Goal: Task Accomplishment & Management: Manage account settings

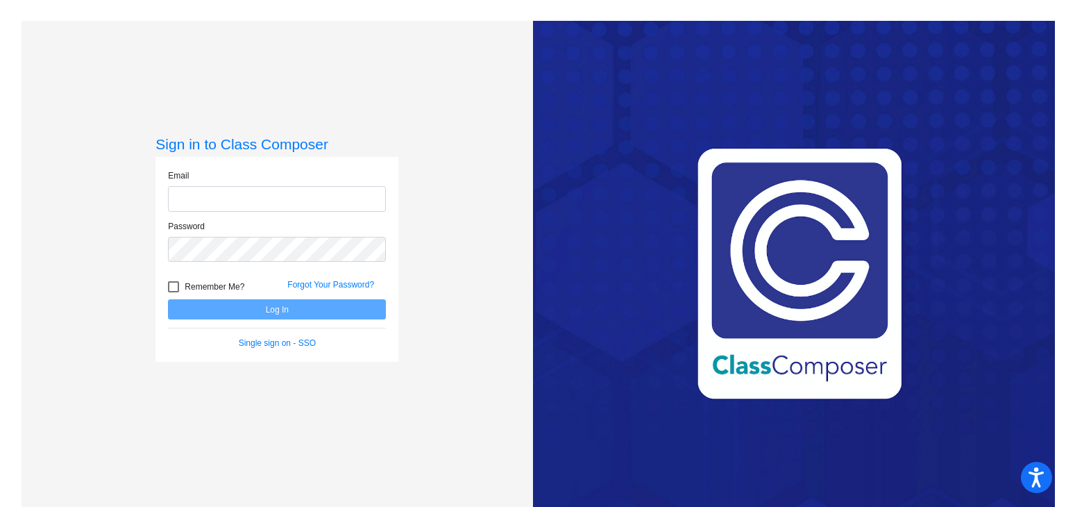
type input "[EMAIL_ADDRESS][DOMAIN_NAME]"
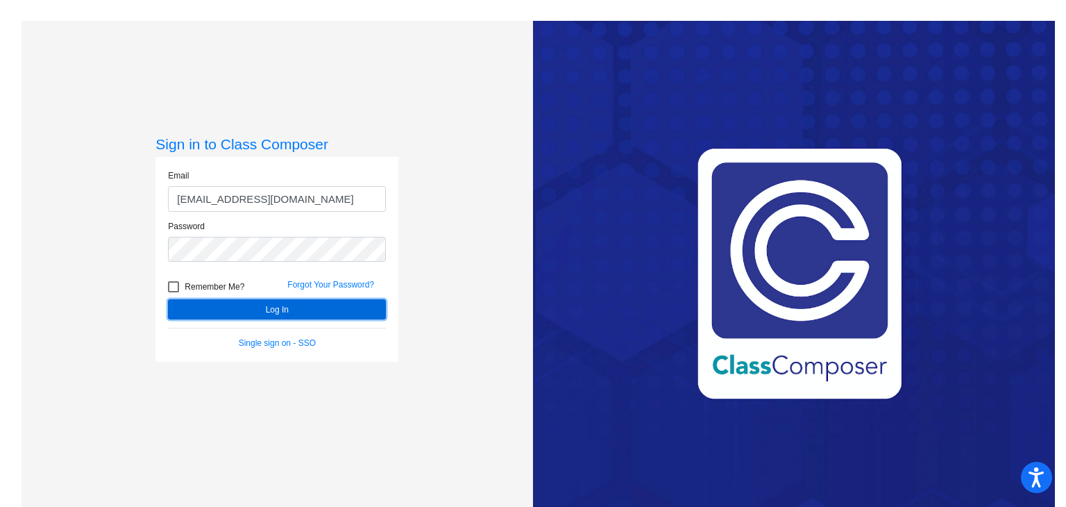
click at [257, 312] on button "Log In" at bounding box center [277, 309] width 218 height 20
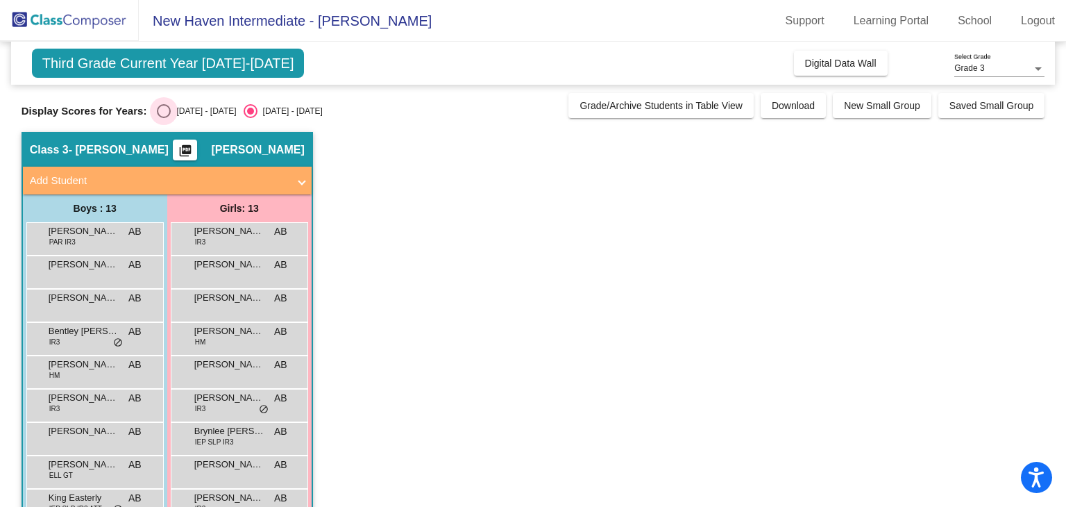
click at [162, 106] on div "Select an option" at bounding box center [164, 111] width 14 height 14
click at [163, 118] on input "[DATE] - [DATE]" at bounding box center [163, 118] width 1 height 1
radio input "true"
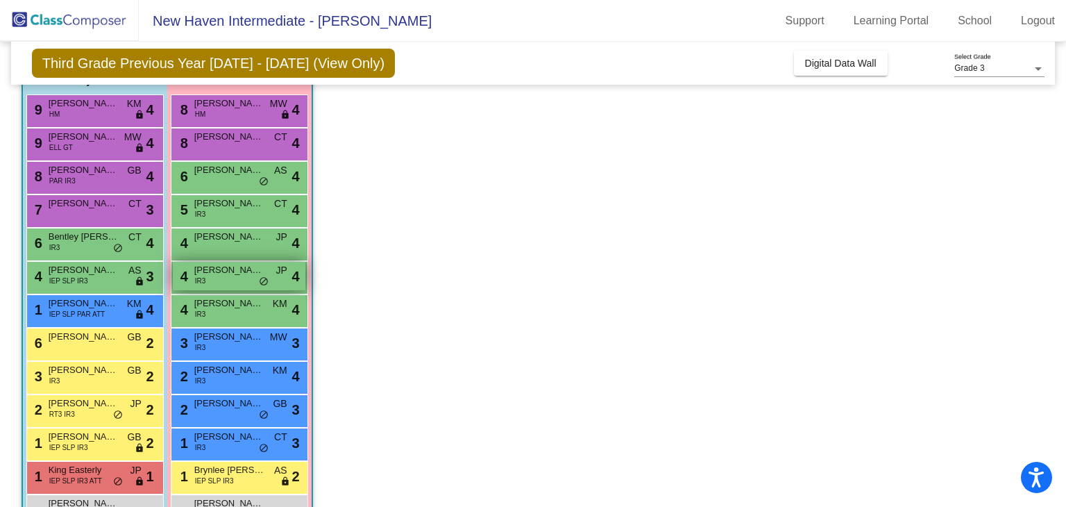
scroll to position [125, 0]
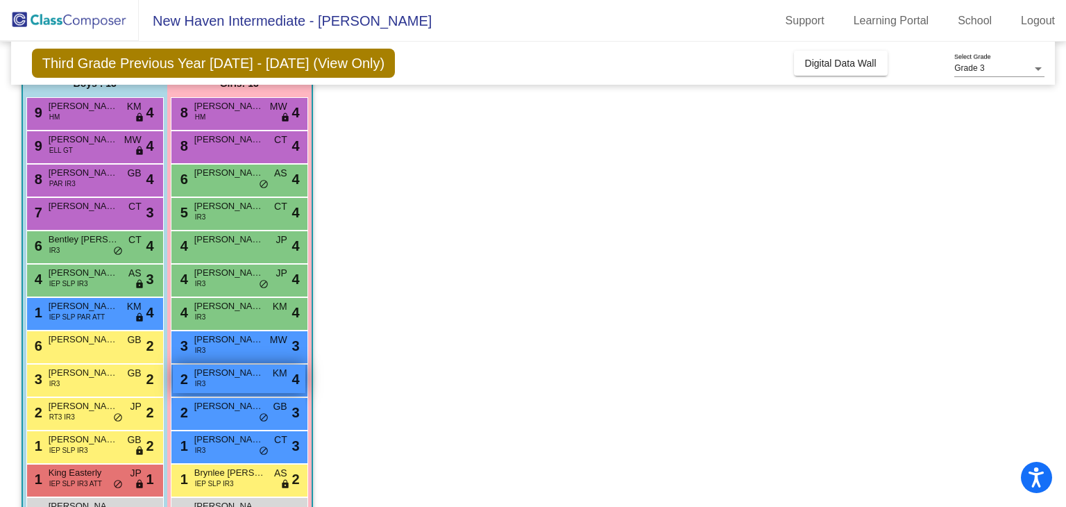
click at [233, 369] on span "[PERSON_NAME]" at bounding box center [228, 373] width 69 height 14
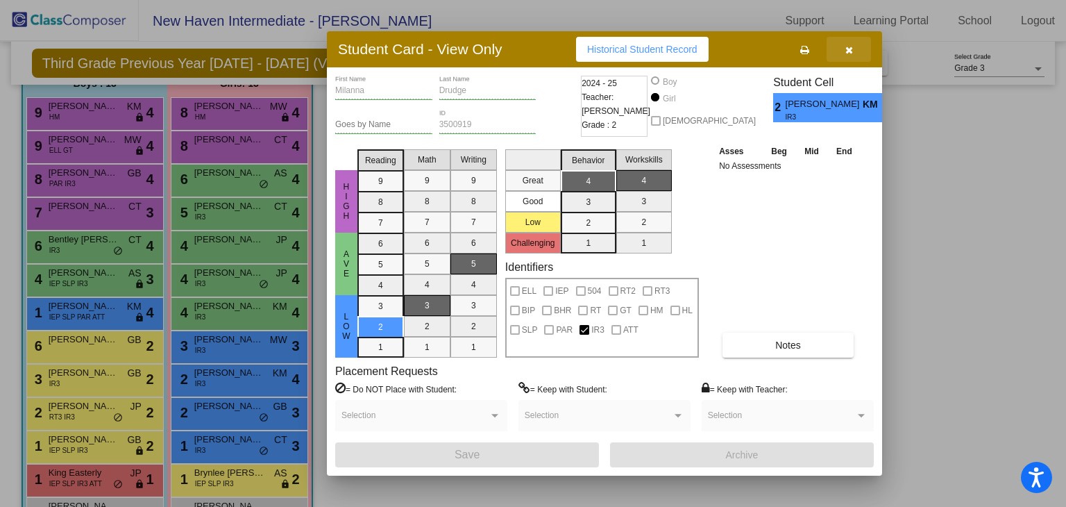
click at [853, 51] on button "button" at bounding box center [849, 49] width 44 height 25
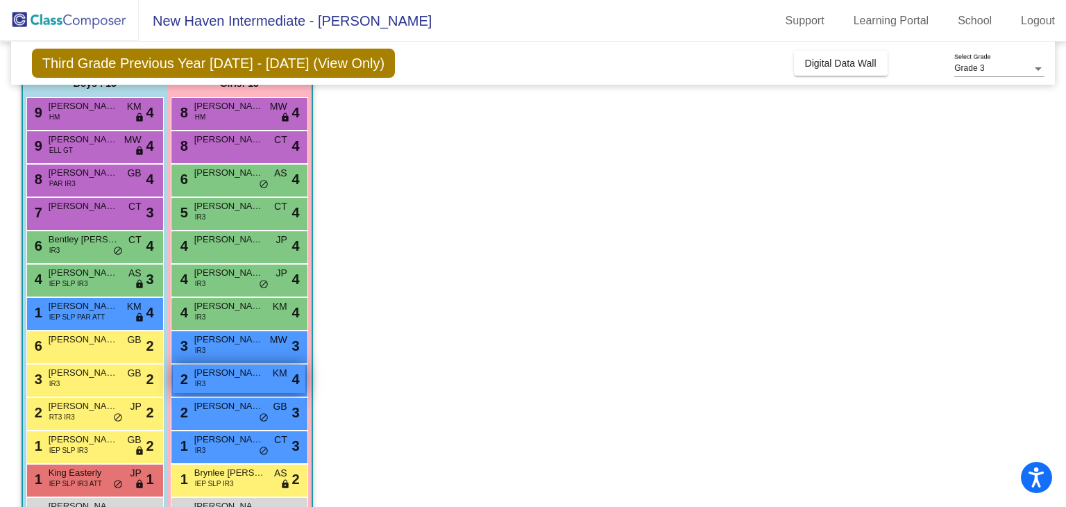
click at [230, 384] on div "2 [PERSON_NAME] IR3 KM lock do_not_disturb_alt 4" at bounding box center [239, 379] width 133 height 28
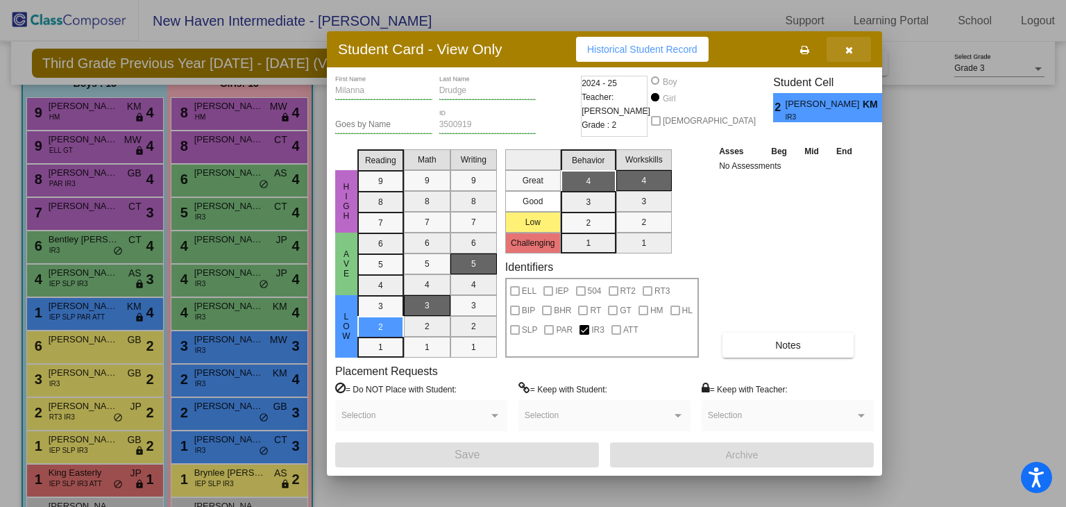
click at [846, 45] on icon "button" at bounding box center [850, 50] width 8 height 10
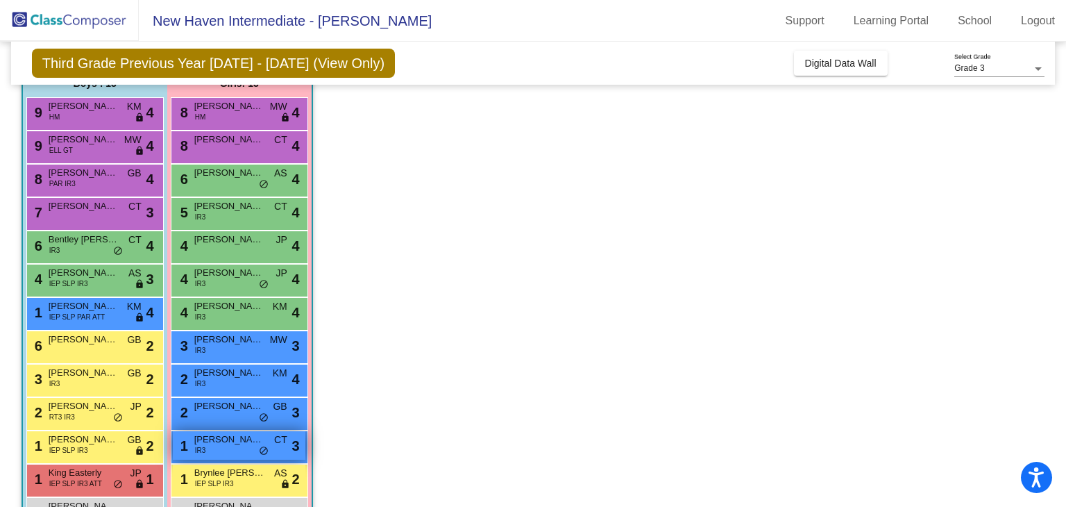
click at [244, 453] on div "1 [PERSON_NAME] IR3 CT lock do_not_disturb_alt 3" at bounding box center [239, 445] width 133 height 28
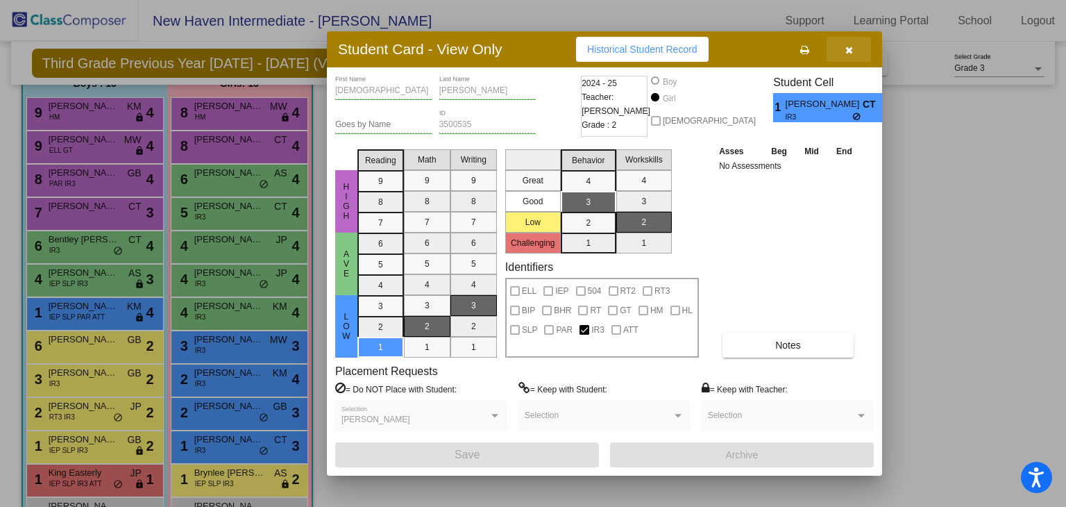
click at [855, 55] on button "button" at bounding box center [849, 49] width 44 height 25
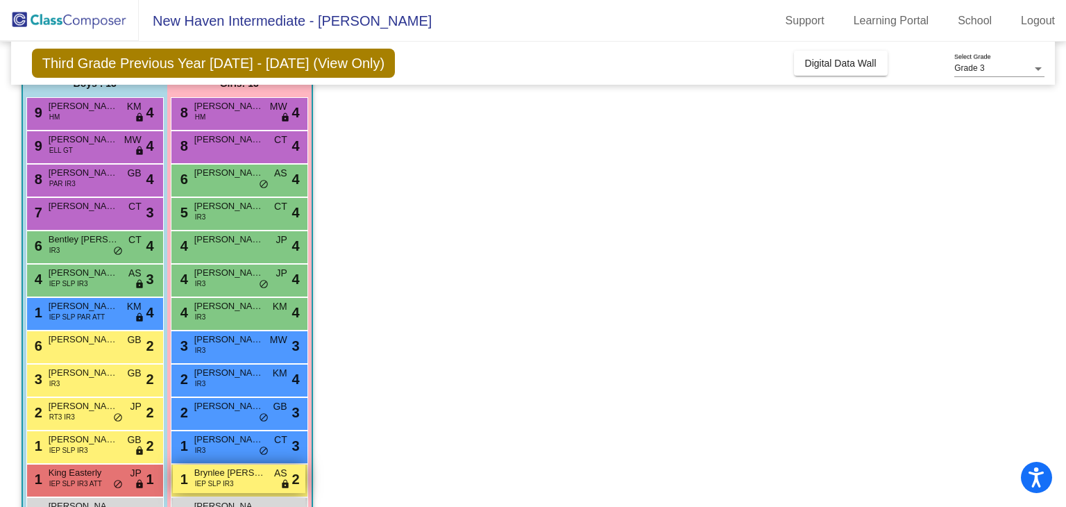
click at [217, 467] on span "Brynlee [PERSON_NAME]" at bounding box center [228, 473] width 69 height 14
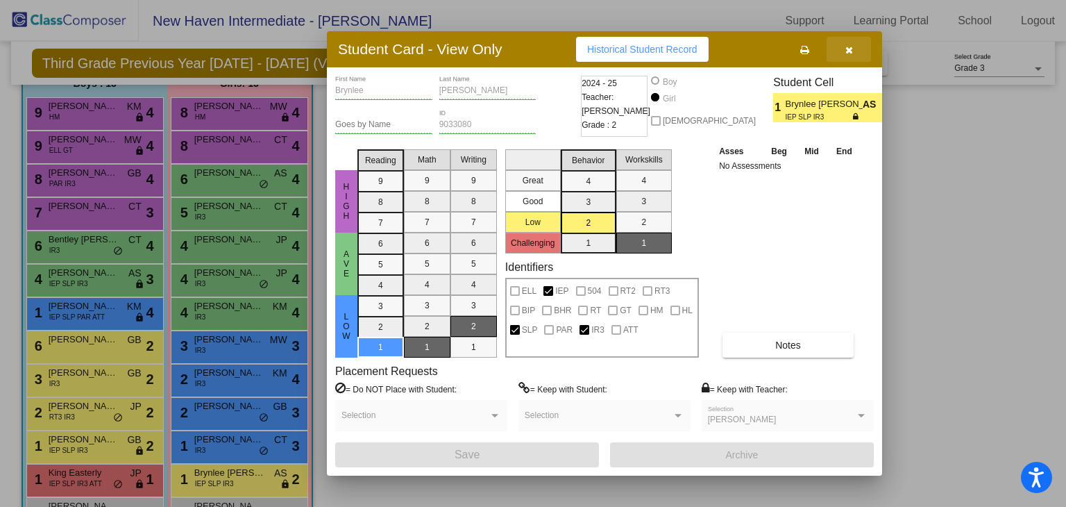
click at [852, 59] on button "button" at bounding box center [849, 49] width 44 height 25
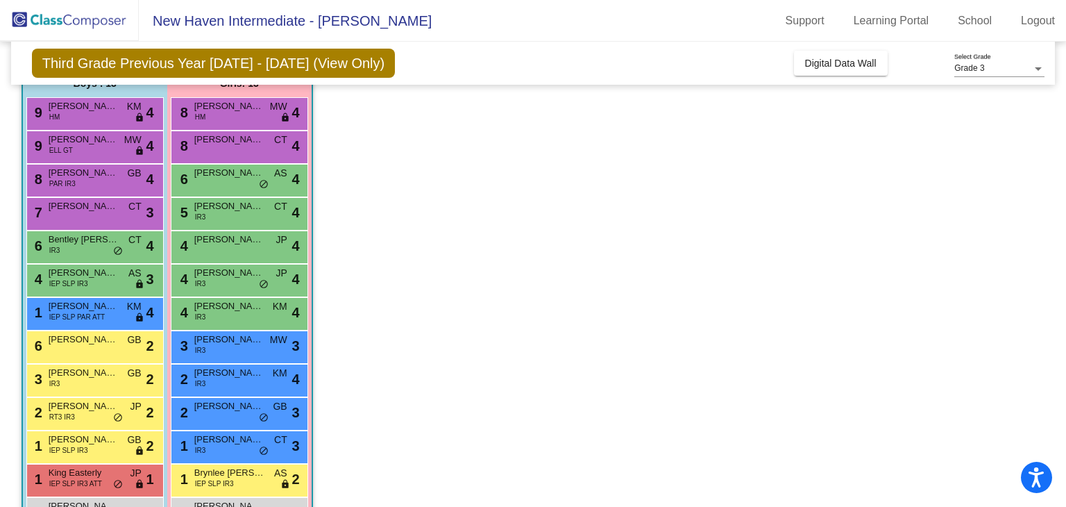
scroll to position [170, 0]
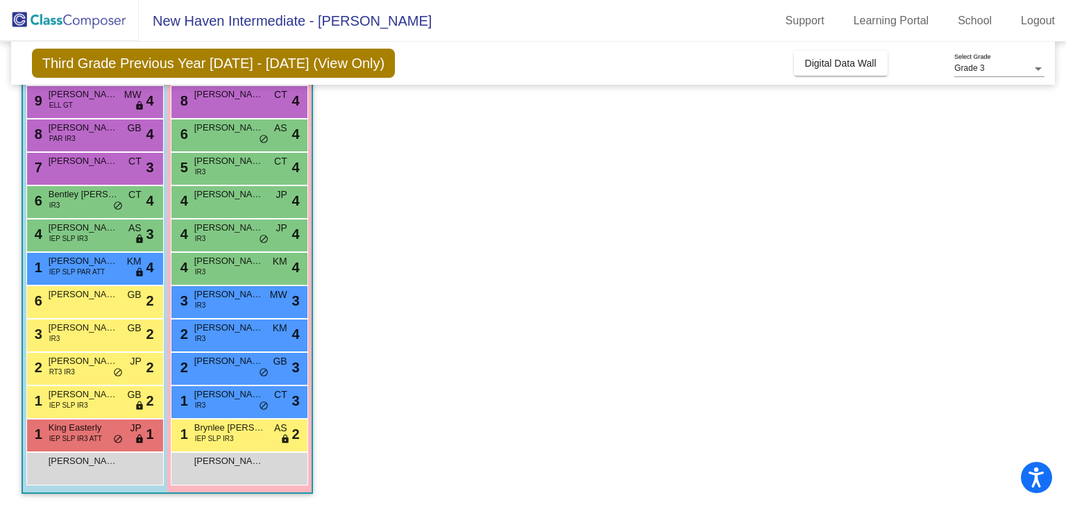
click at [65, 419] on div "1 King Easterly IEP SLP IR3 ATT JP lock do_not_disturb_alt 1" at bounding box center [94, 435] width 137 height 33
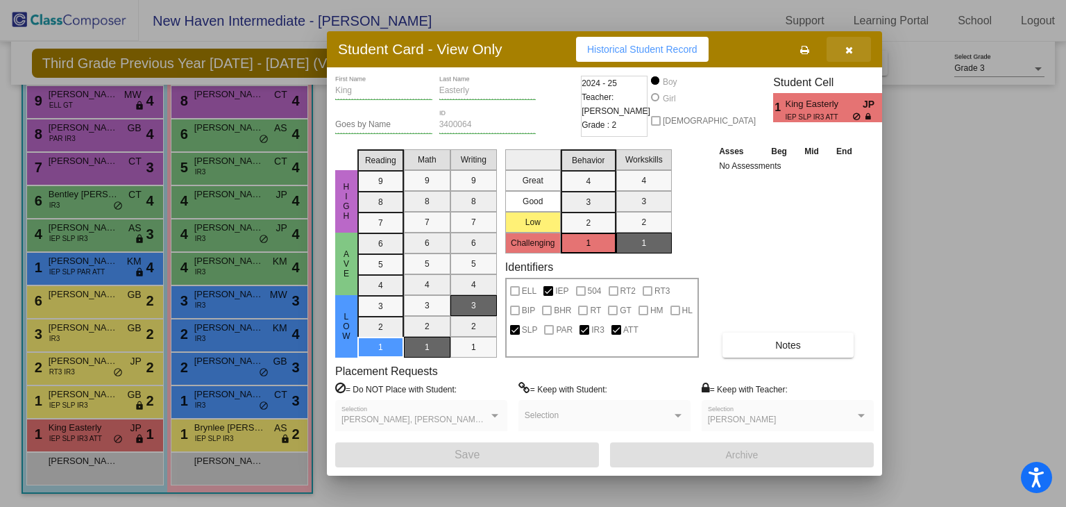
click at [855, 47] on button "button" at bounding box center [849, 49] width 44 height 25
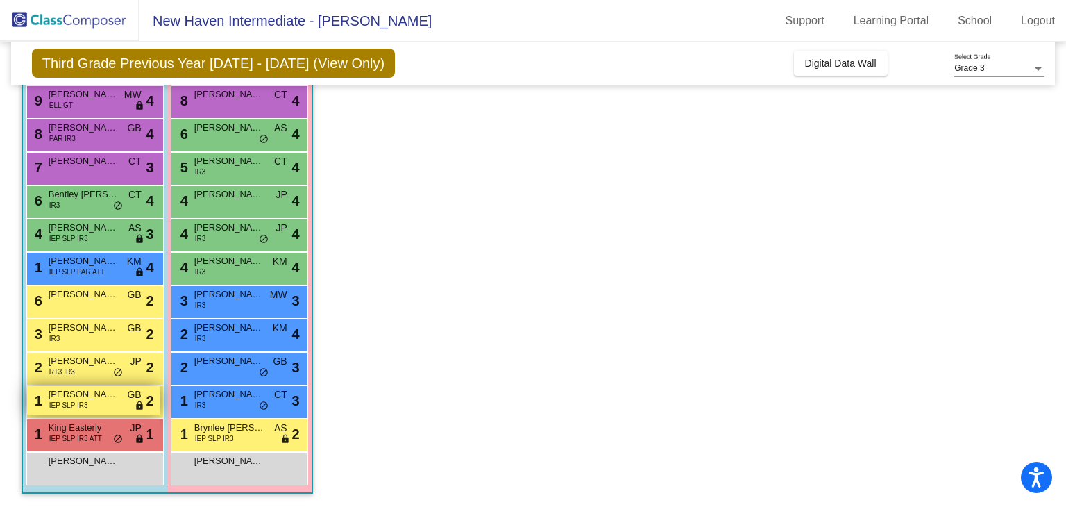
click at [103, 394] on span "[PERSON_NAME] Peaks" at bounding box center [83, 394] width 69 height 14
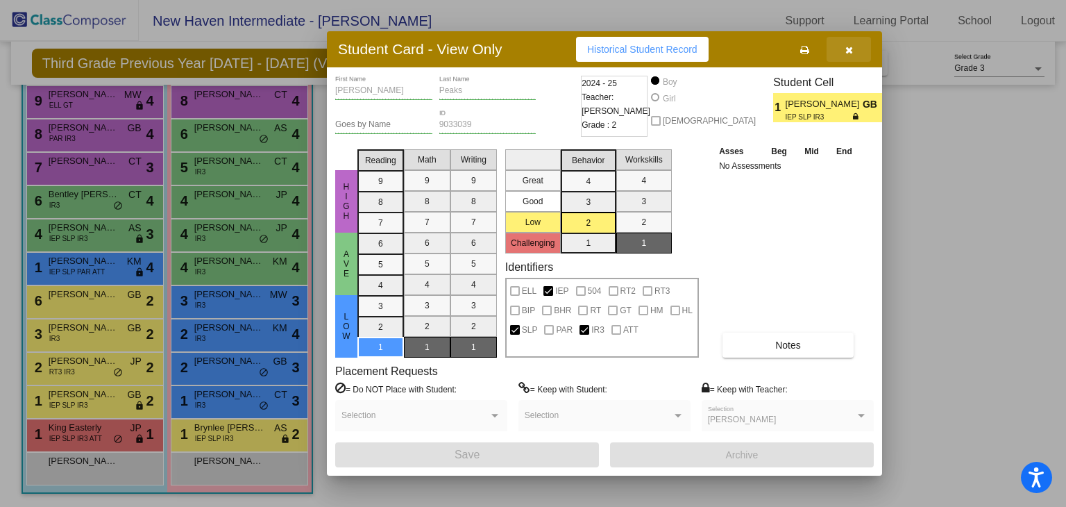
click at [853, 49] on button "button" at bounding box center [849, 49] width 44 height 25
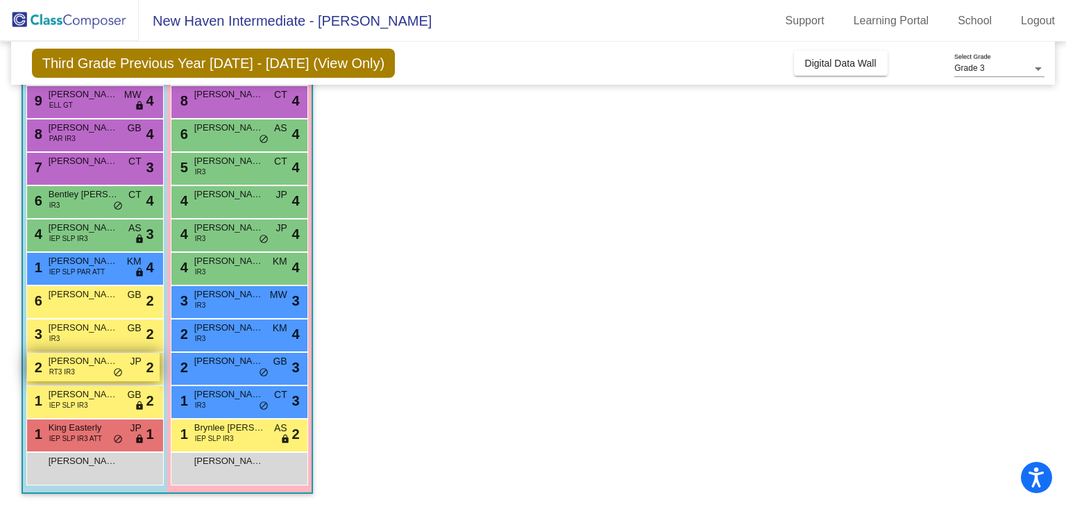
click at [110, 378] on div "2 [PERSON_NAME] RT3 IR3 JP lock do_not_disturb_alt 2" at bounding box center [93, 367] width 133 height 28
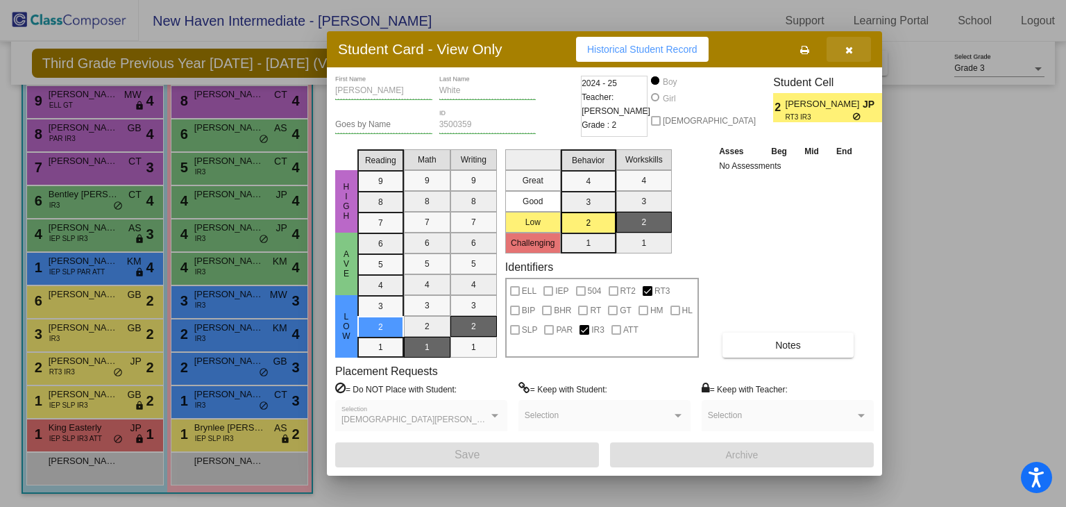
click at [855, 42] on button "button" at bounding box center [849, 49] width 44 height 25
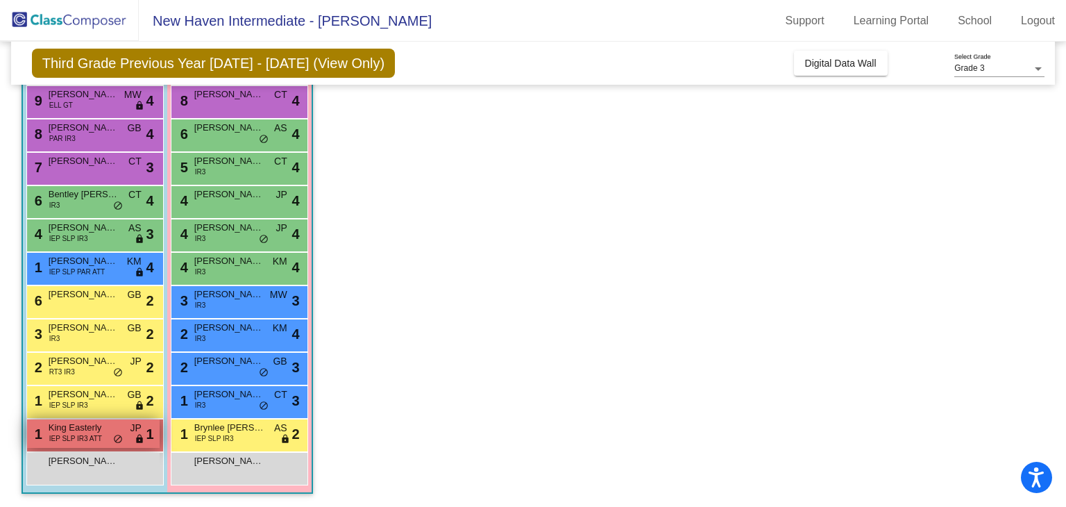
click at [131, 436] on div "1 King Easterly IEP SLP IR3 ATT JP lock do_not_disturb_alt 1" at bounding box center [93, 433] width 133 height 28
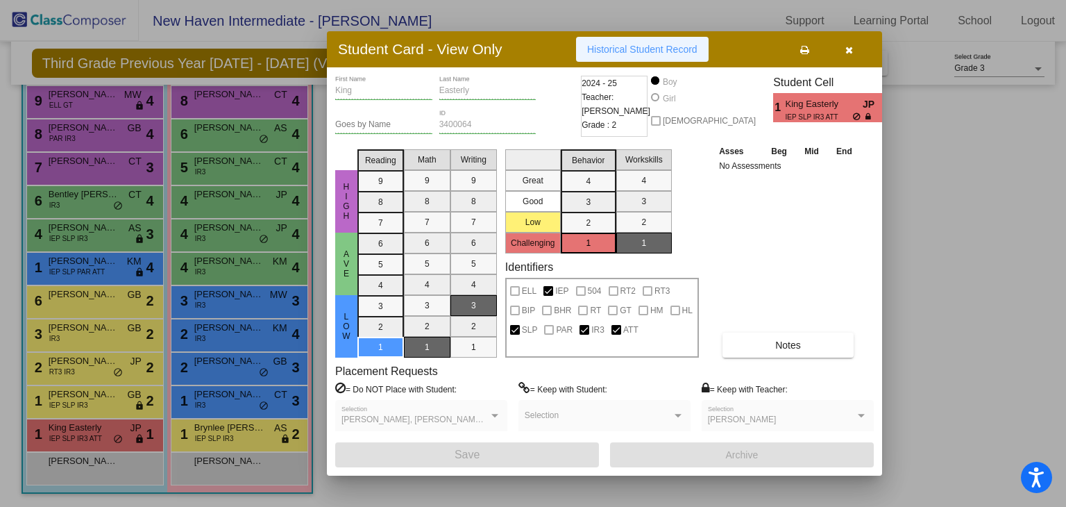
click at [622, 42] on button "Historical Student Record" at bounding box center [642, 49] width 133 height 25
click at [860, 47] on button "button" at bounding box center [849, 49] width 44 height 25
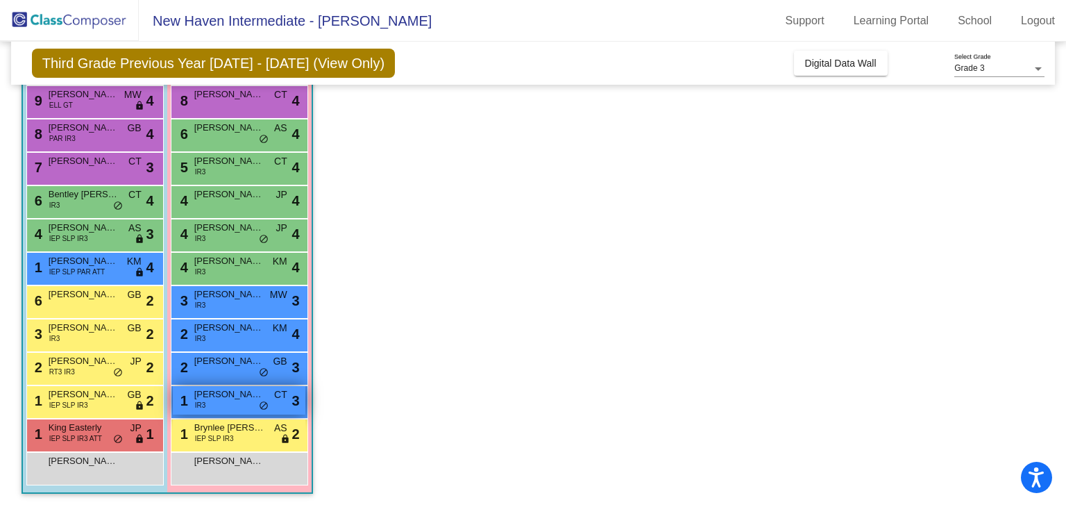
click at [220, 396] on span "[PERSON_NAME]" at bounding box center [228, 394] width 69 height 14
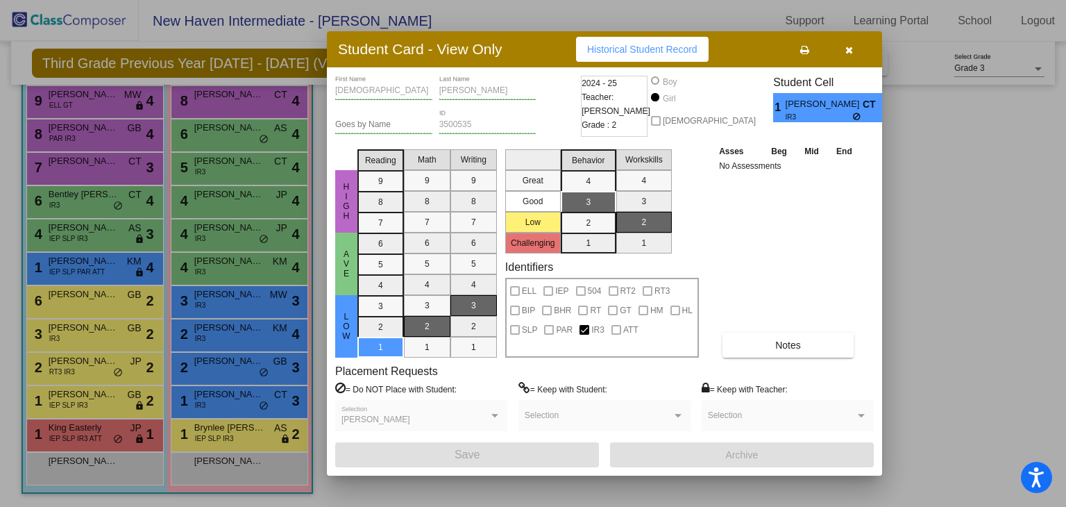
click at [855, 56] on button "button" at bounding box center [849, 49] width 44 height 25
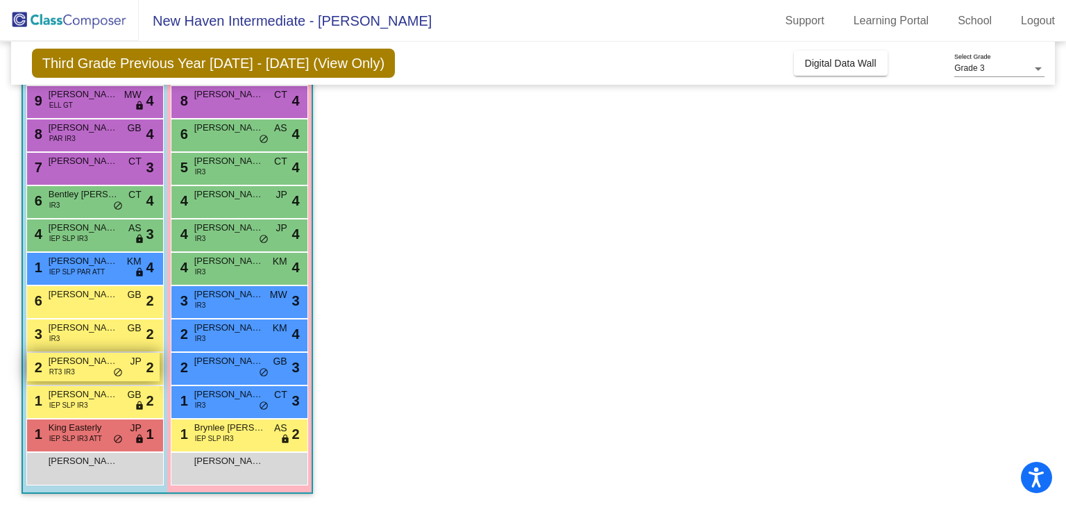
click at [101, 359] on span "[PERSON_NAME]" at bounding box center [83, 361] width 69 height 14
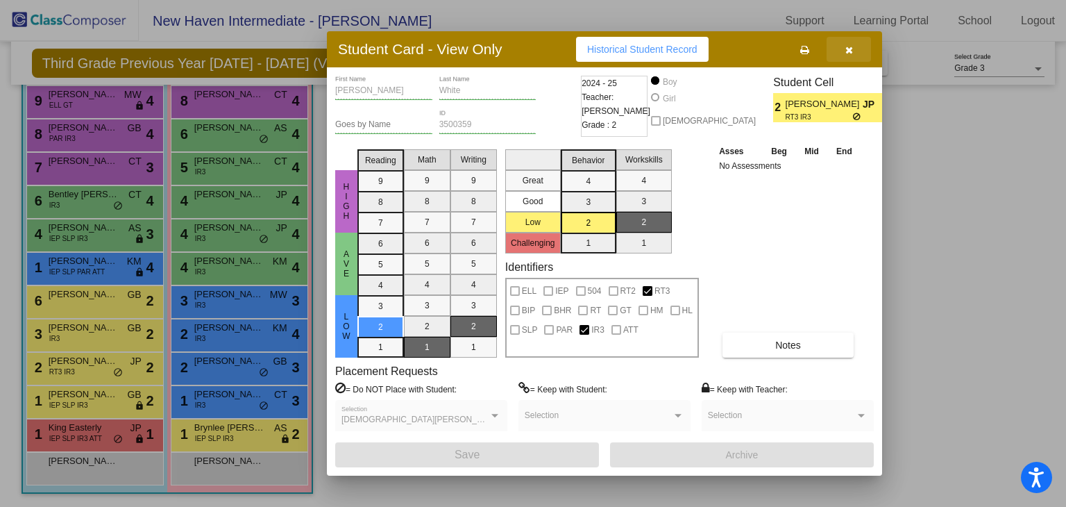
click at [849, 51] on icon "button" at bounding box center [850, 50] width 8 height 10
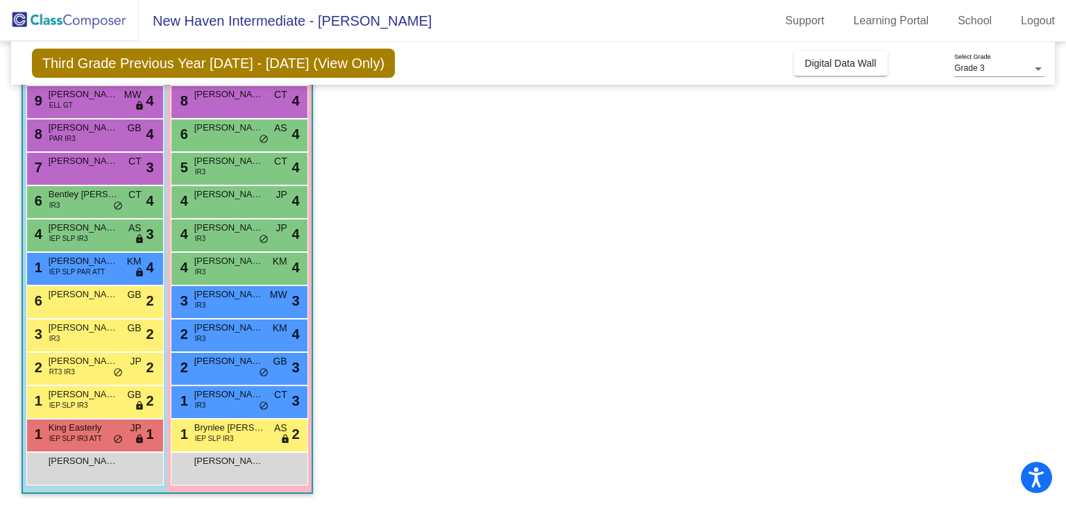
click at [408, 204] on app-classroom "Class 3 - [PERSON_NAME] picture_as_pdf [PERSON_NAME] Add Student First Name Las…" at bounding box center [534, 235] width 1024 height 546
click at [110, 363] on span "[PERSON_NAME]" at bounding box center [83, 361] width 69 height 14
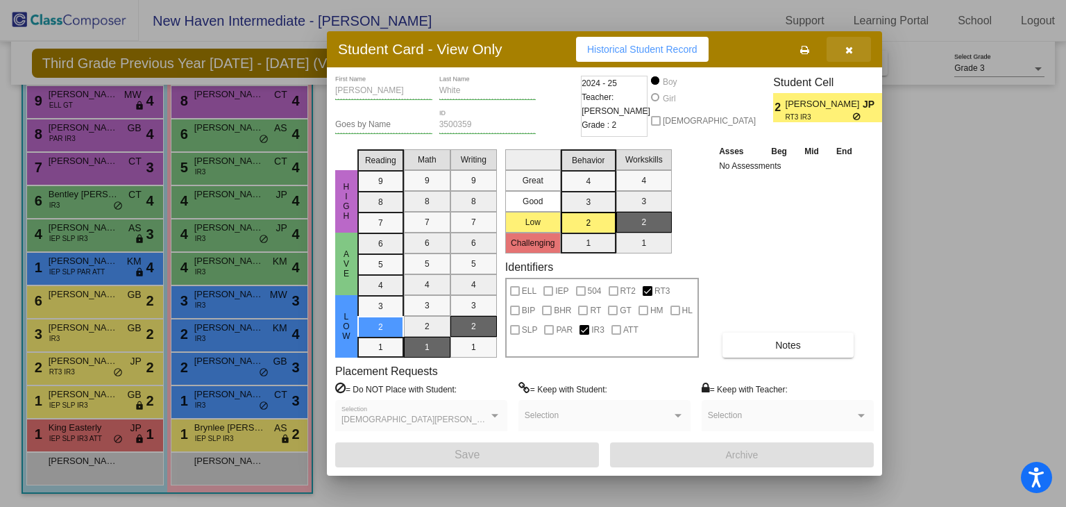
click at [853, 48] on button "button" at bounding box center [849, 49] width 44 height 25
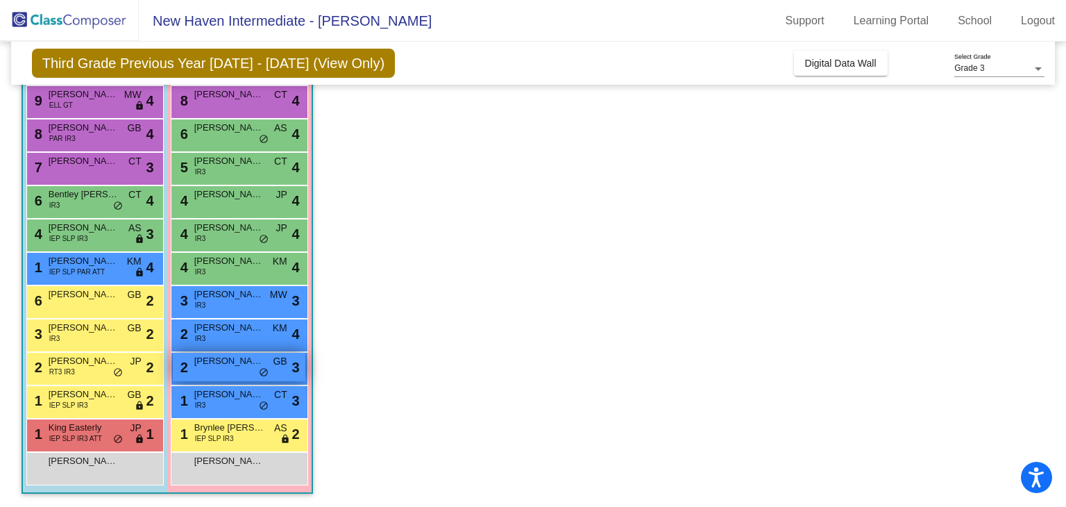
click at [193, 373] on div "2 [PERSON_NAME]-Wash GB lock do_not_disturb_alt 3" at bounding box center [239, 367] width 133 height 28
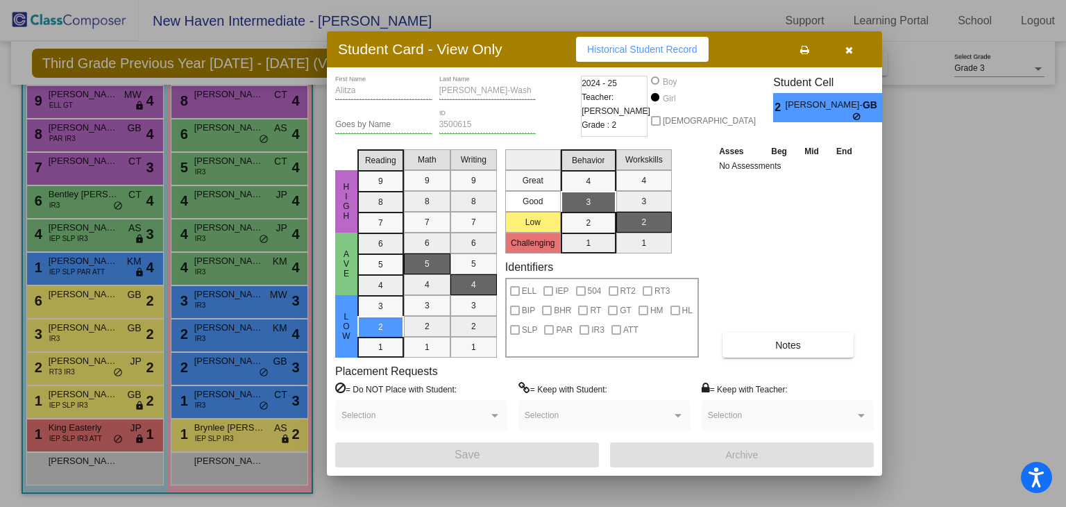
click at [470, 298] on mat-selection-list "Writing 9 8 7 6 5 4 3 2 1" at bounding box center [474, 251] width 47 height 214
click at [852, 53] on icon "button" at bounding box center [850, 50] width 8 height 10
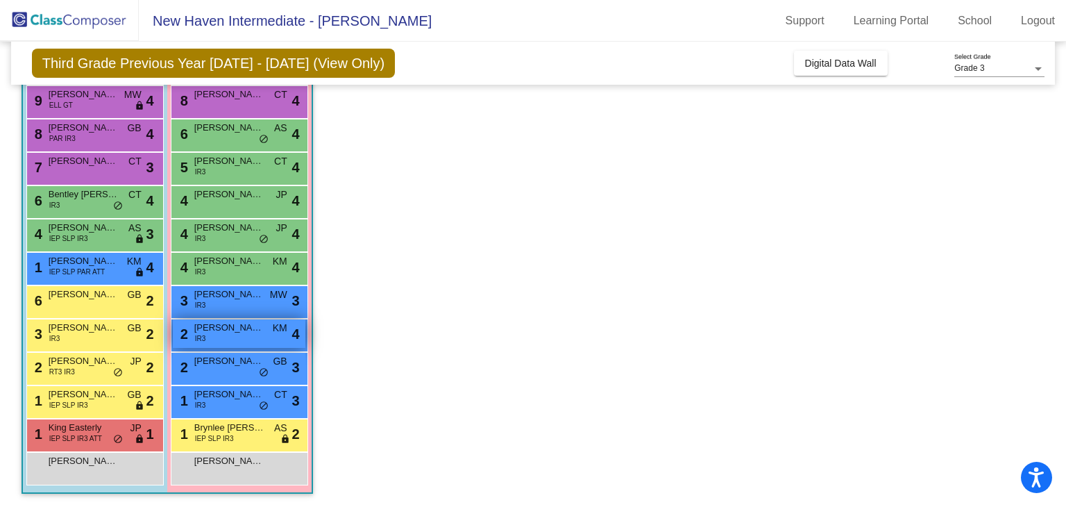
click at [237, 331] on span "[PERSON_NAME]" at bounding box center [228, 328] width 69 height 14
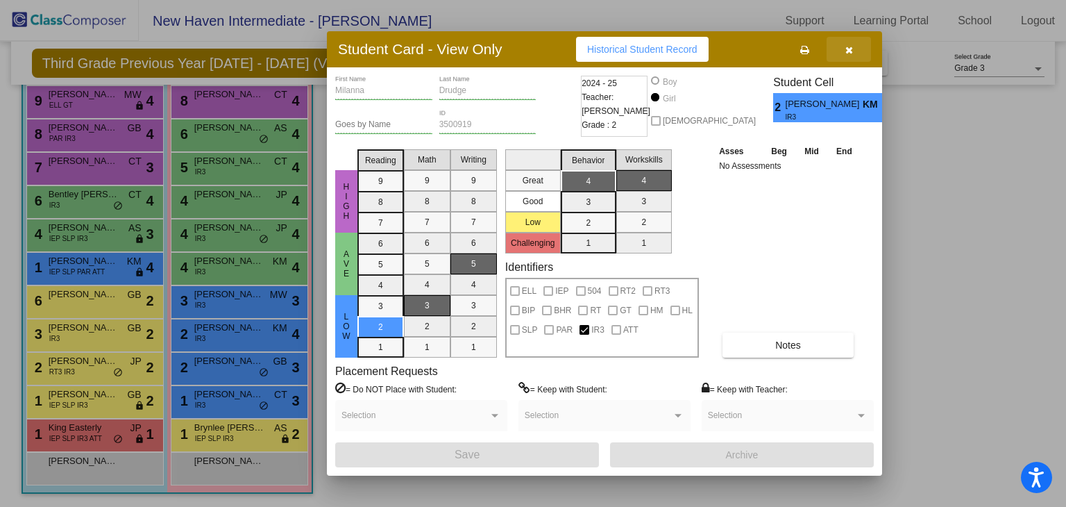
click at [850, 56] on button "button" at bounding box center [849, 49] width 44 height 25
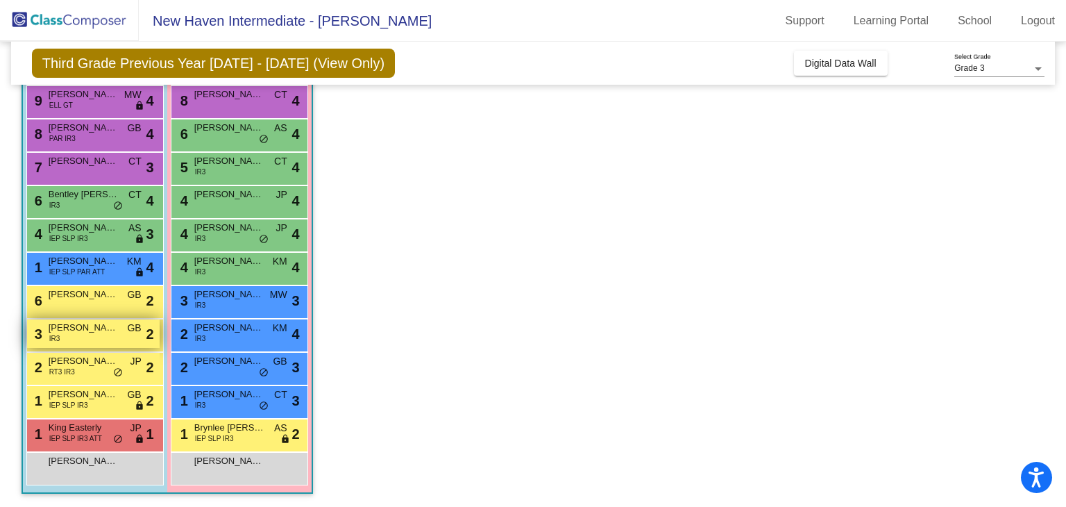
click at [103, 333] on div "3 Ealand [PERSON_NAME] IR3 GB lock do_not_disturb_alt 2" at bounding box center [93, 333] width 133 height 28
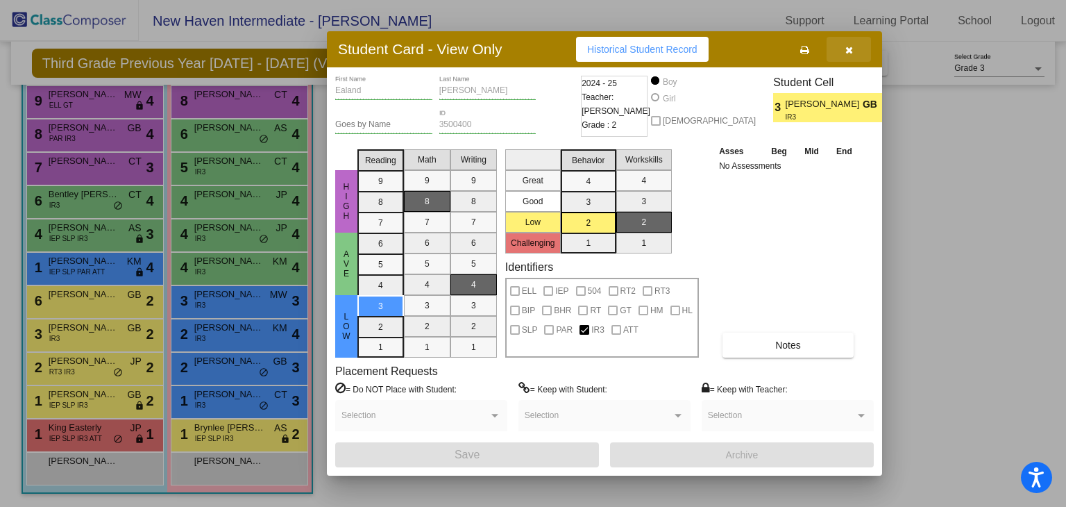
click at [867, 49] on button "button" at bounding box center [849, 49] width 44 height 25
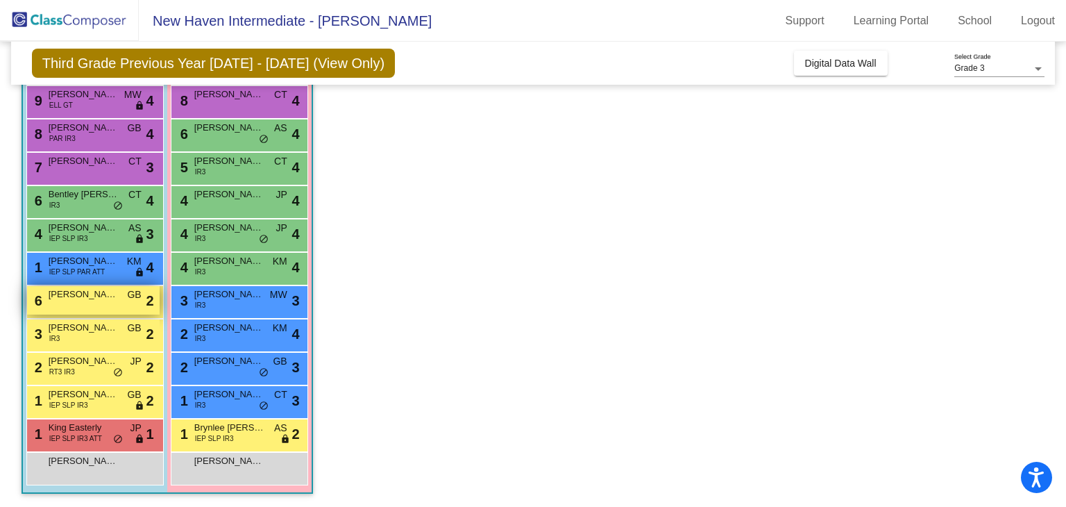
click at [125, 296] on div "6 [PERSON_NAME] GB lock do_not_disturb_alt 2" at bounding box center [93, 300] width 133 height 28
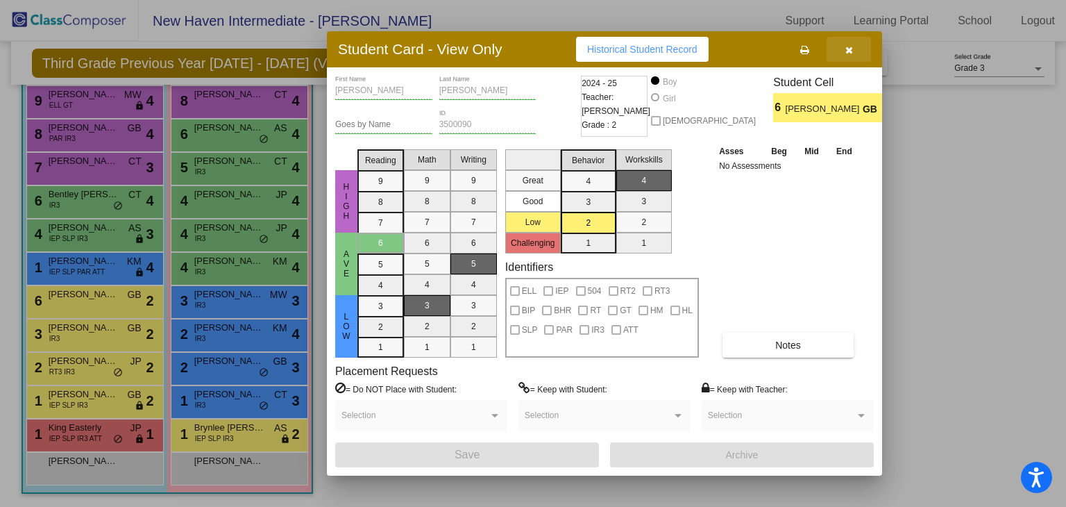
click at [862, 50] on button "button" at bounding box center [849, 49] width 44 height 25
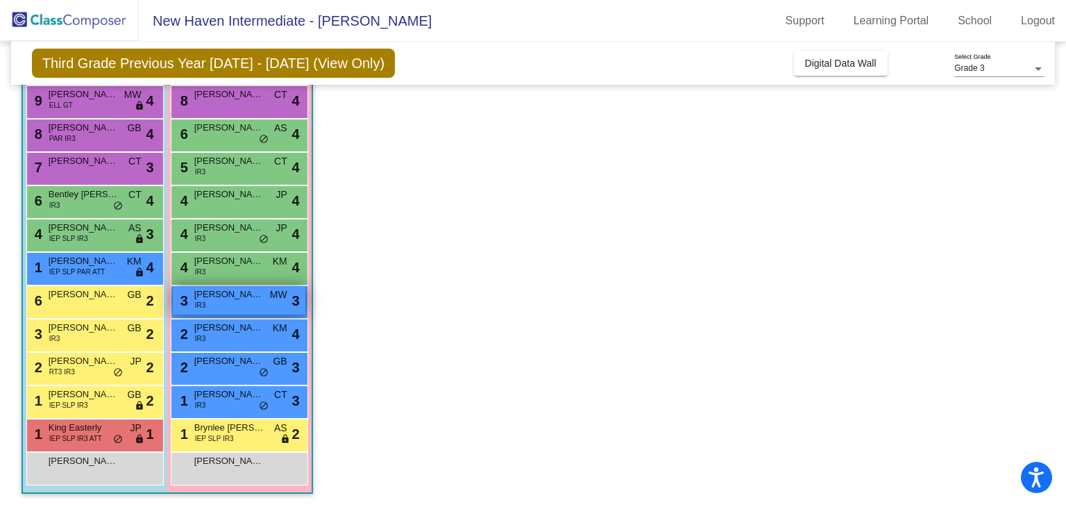
click at [221, 301] on div "3 [PERSON_NAME] IR3 MW lock do_not_disturb_alt 3" at bounding box center [239, 300] width 133 height 28
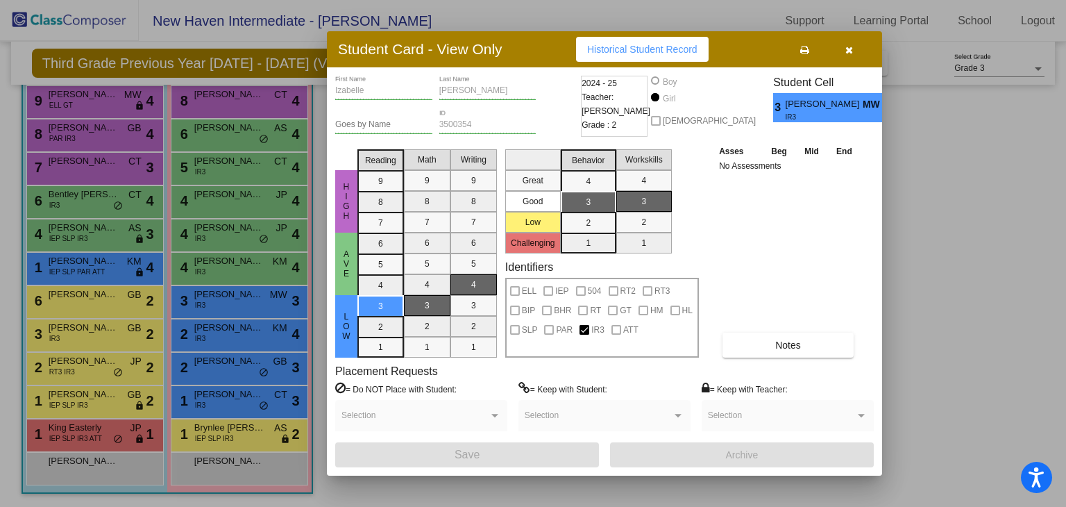
click at [850, 55] on icon "button" at bounding box center [850, 50] width 8 height 10
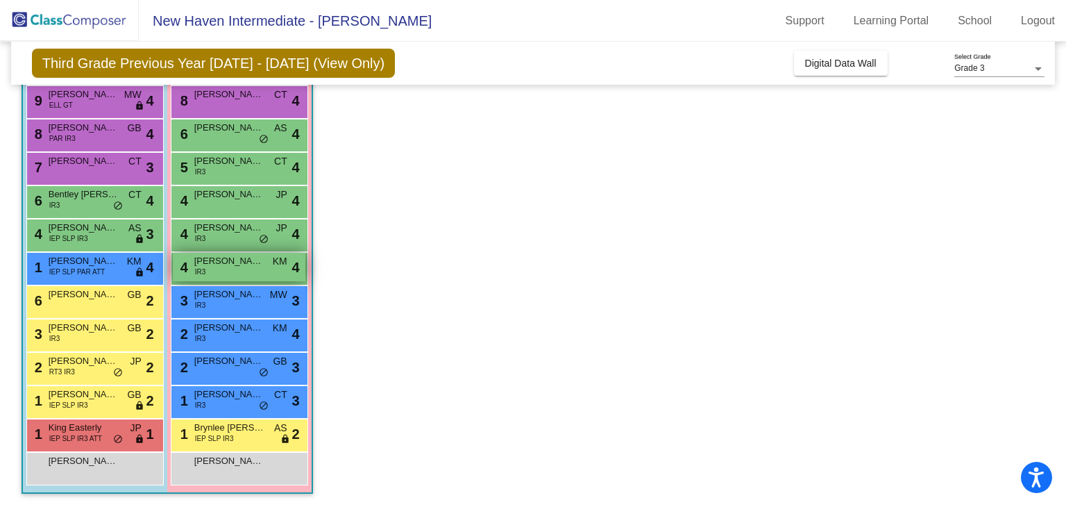
click at [224, 275] on div "4 Honesty [PERSON_NAME] IR3 KM lock do_not_disturb_alt 4" at bounding box center [239, 267] width 133 height 28
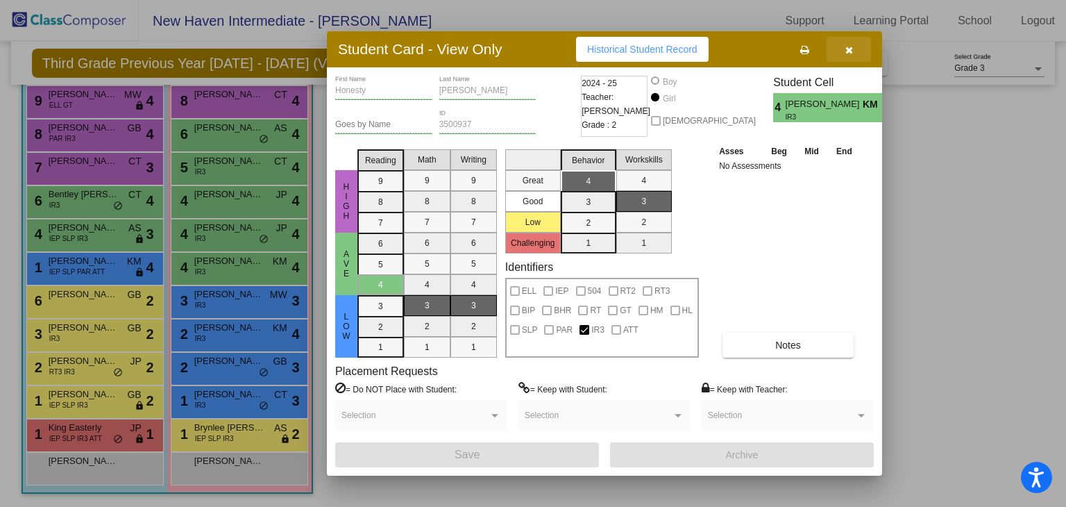
click at [853, 44] on button "button" at bounding box center [849, 49] width 44 height 25
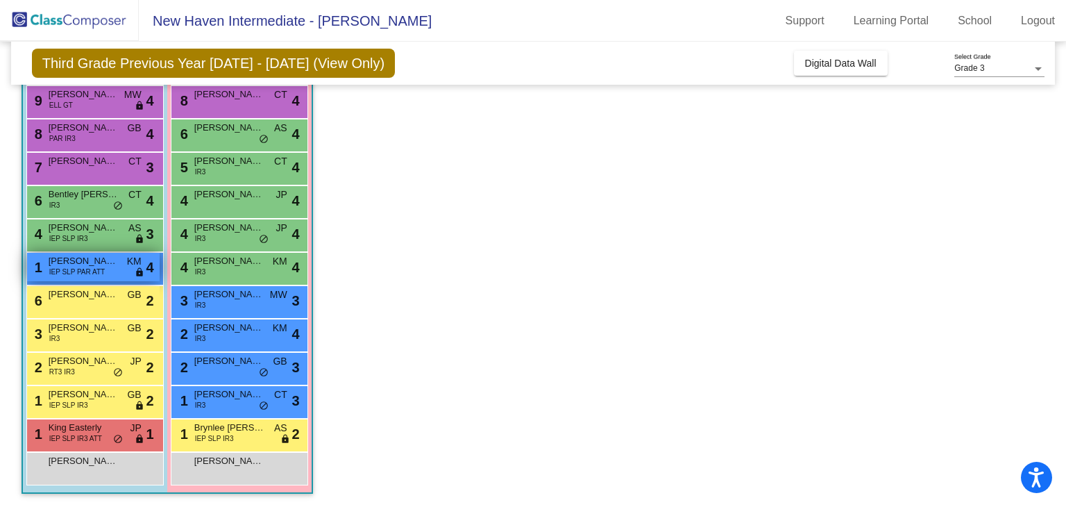
click at [133, 265] on span "KM" at bounding box center [134, 261] width 15 height 15
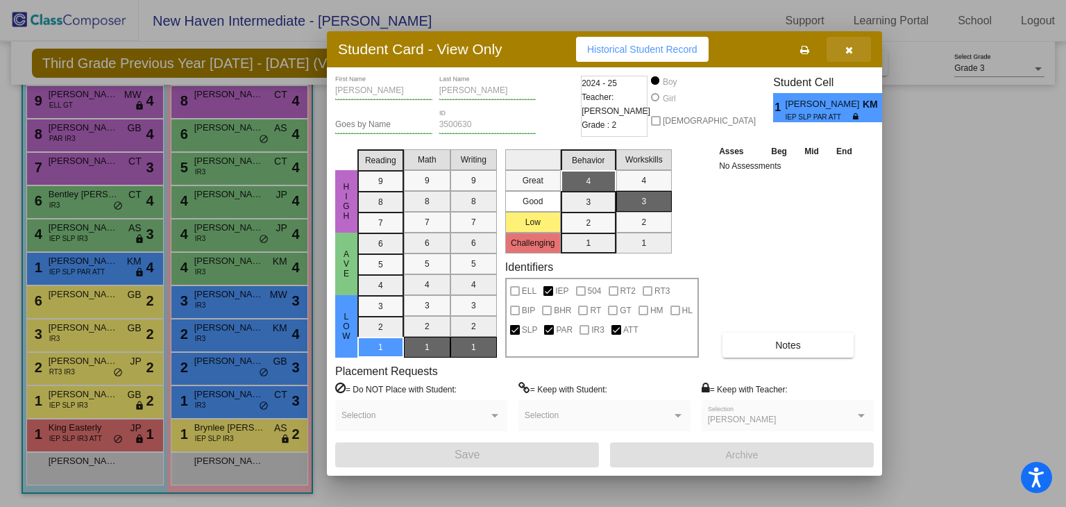
click at [854, 48] on button "button" at bounding box center [849, 49] width 44 height 25
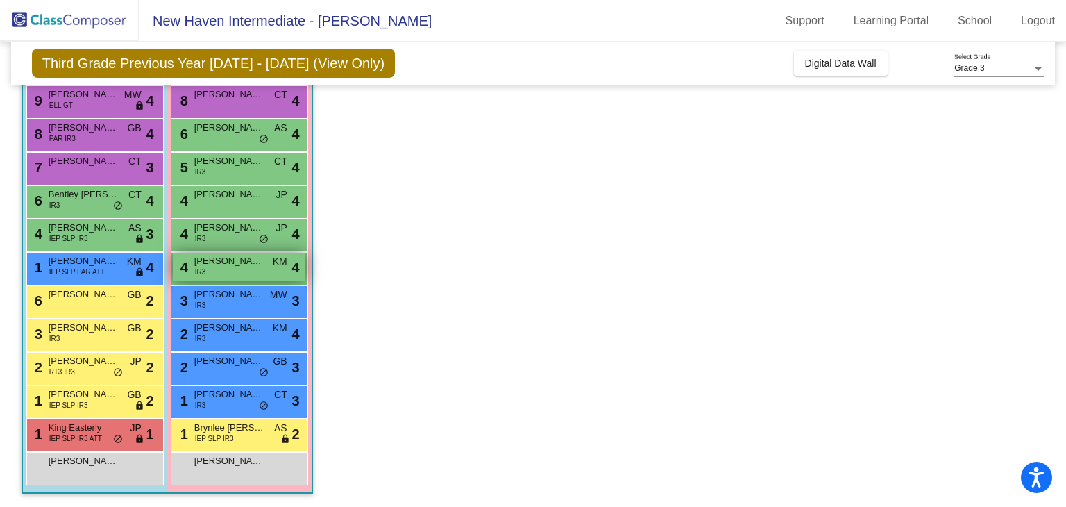
click at [227, 267] on div "4 Honesty [PERSON_NAME] IR3 KM lock do_not_disturb_alt 4" at bounding box center [239, 267] width 133 height 28
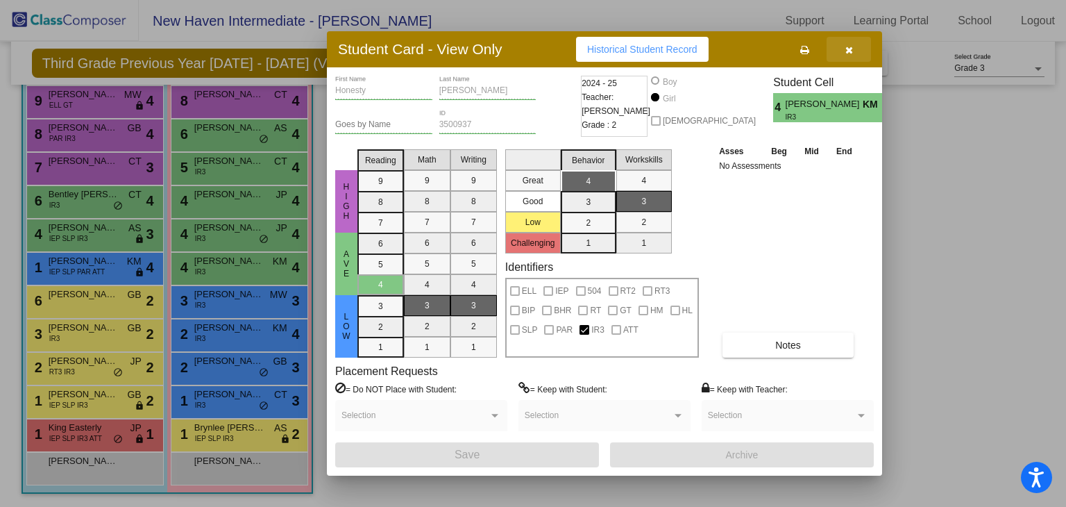
click at [857, 45] on button "button" at bounding box center [849, 49] width 44 height 25
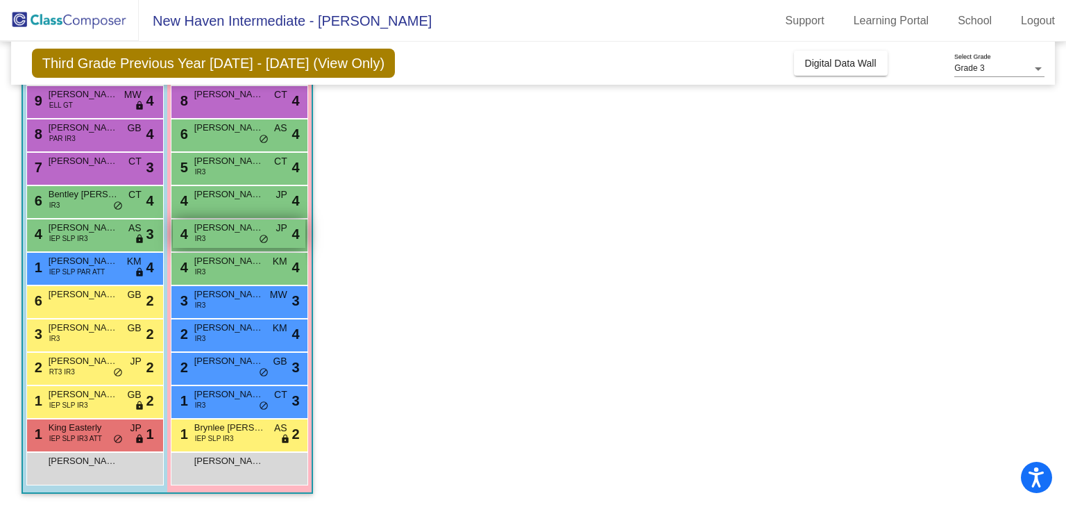
click at [281, 236] on div "4 [PERSON_NAME] IR3 JP lock do_not_disturb_alt 4" at bounding box center [239, 233] width 133 height 28
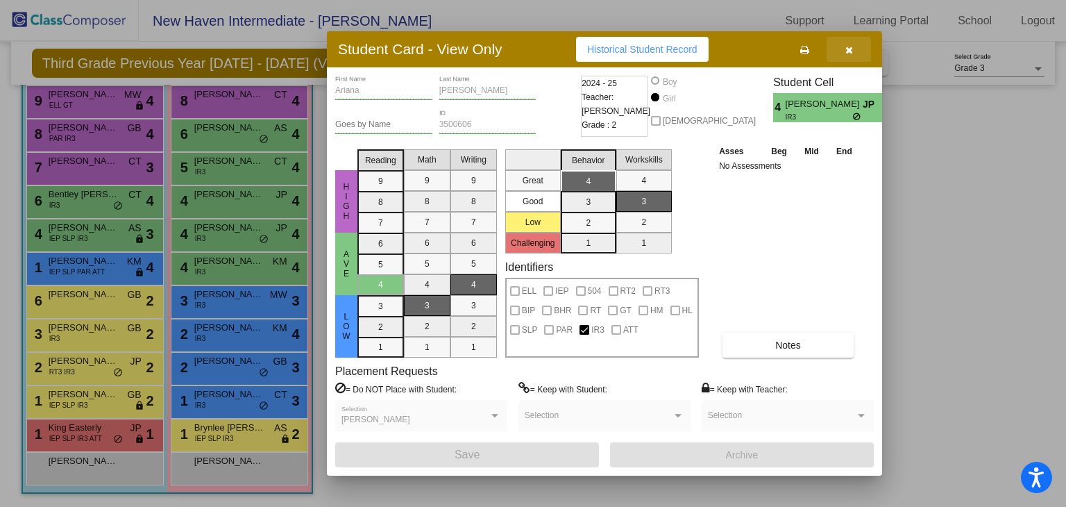
click at [867, 50] on button "button" at bounding box center [849, 49] width 44 height 25
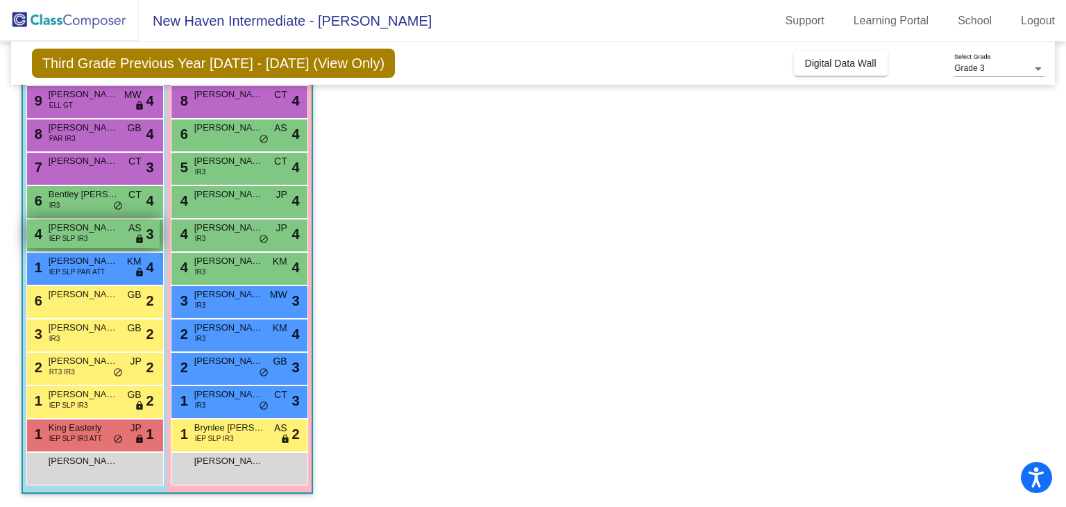
click at [101, 236] on div "4 [PERSON_NAME] IEP SLP IR3 AS lock do_not_disturb_alt 3" at bounding box center [93, 233] width 133 height 28
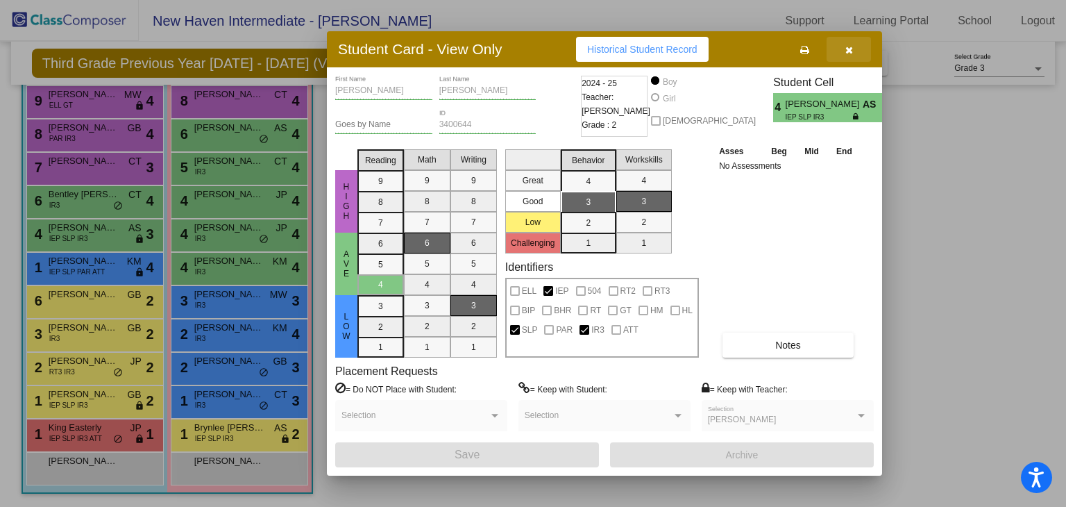
click at [849, 60] on button "button" at bounding box center [849, 49] width 44 height 25
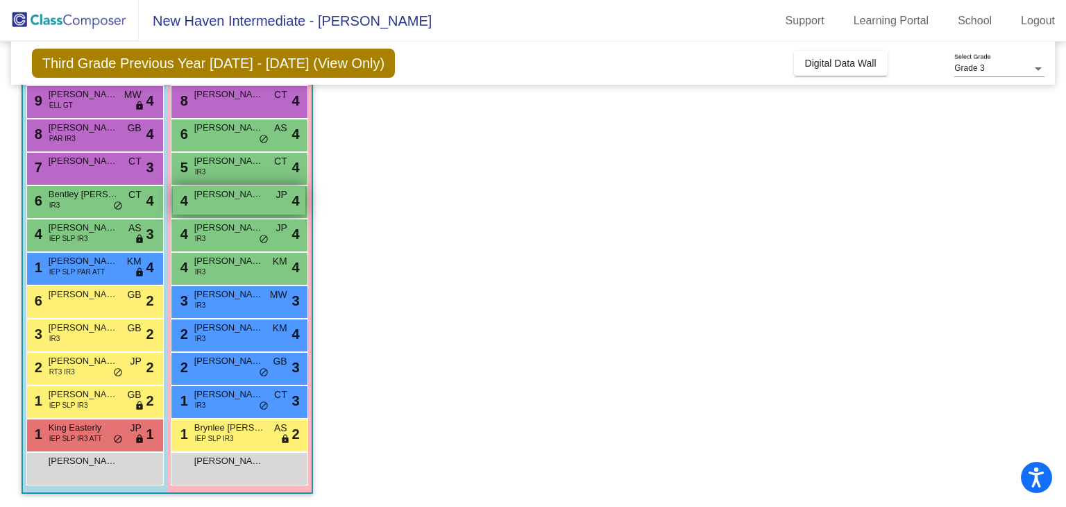
click at [218, 203] on div "4 [PERSON_NAME] JP lock do_not_disturb_alt 4" at bounding box center [239, 200] width 133 height 28
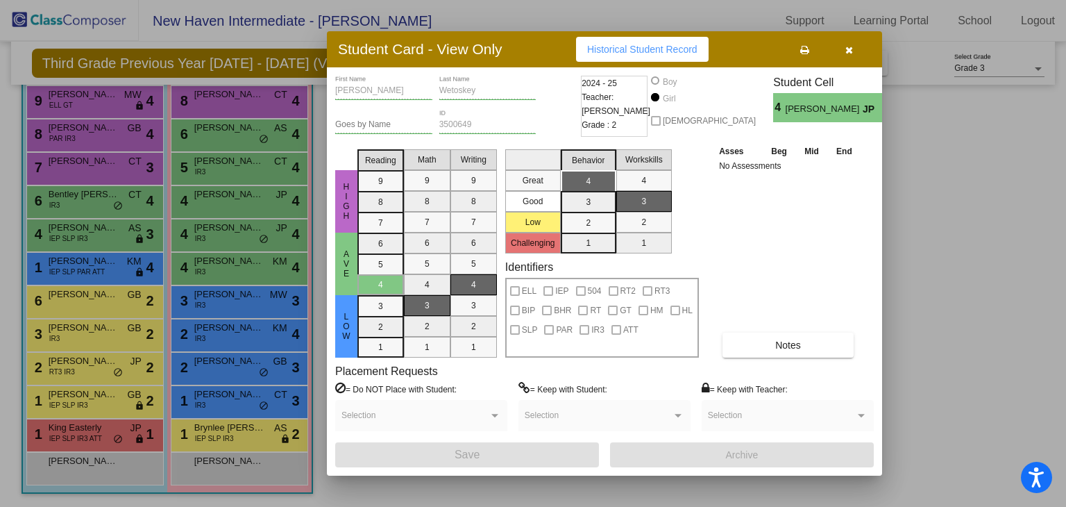
click at [850, 42] on button "button" at bounding box center [849, 49] width 44 height 25
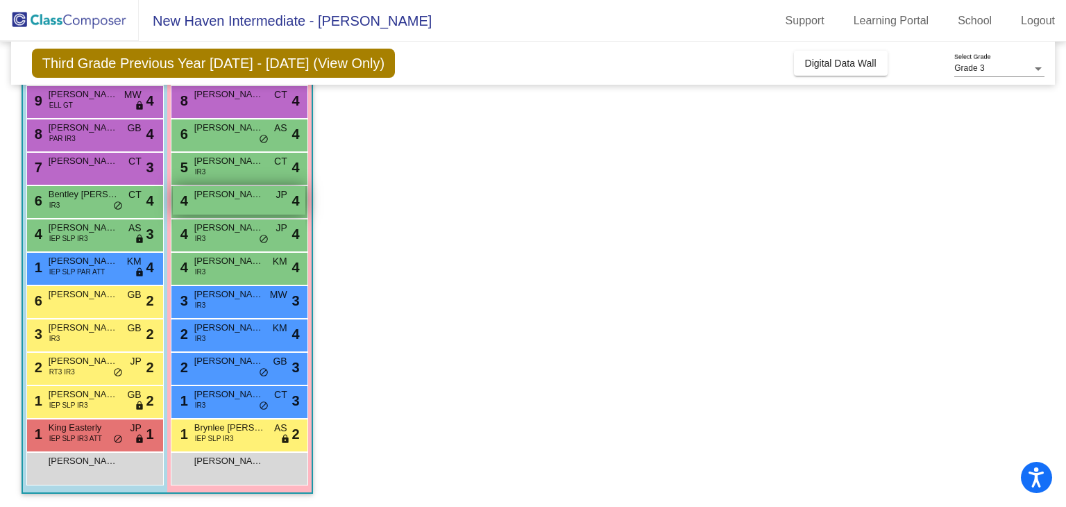
click at [236, 187] on span "[PERSON_NAME]" at bounding box center [228, 194] width 69 height 14
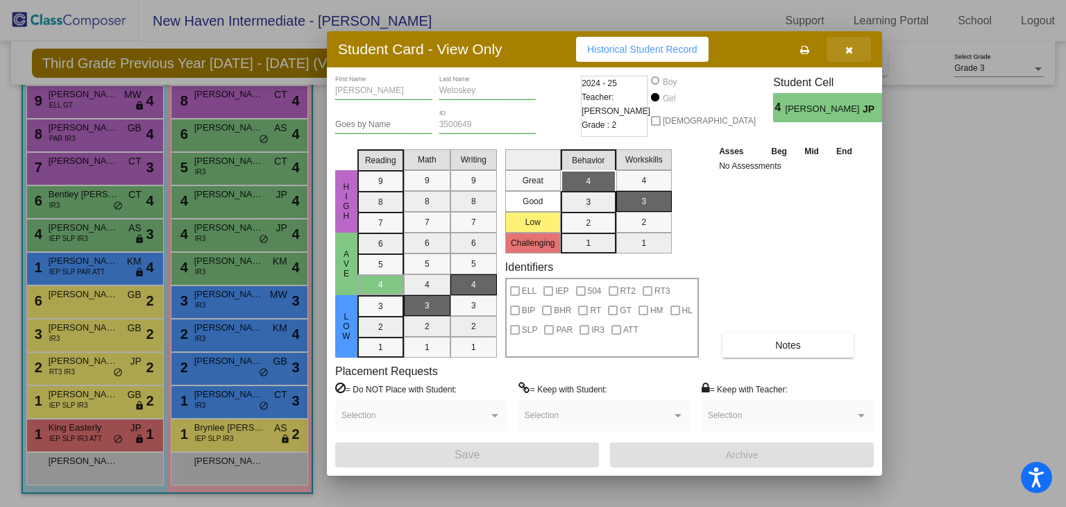
click at [855, 47] on button "button" at bounding box center [849, 49] width 44 height 25
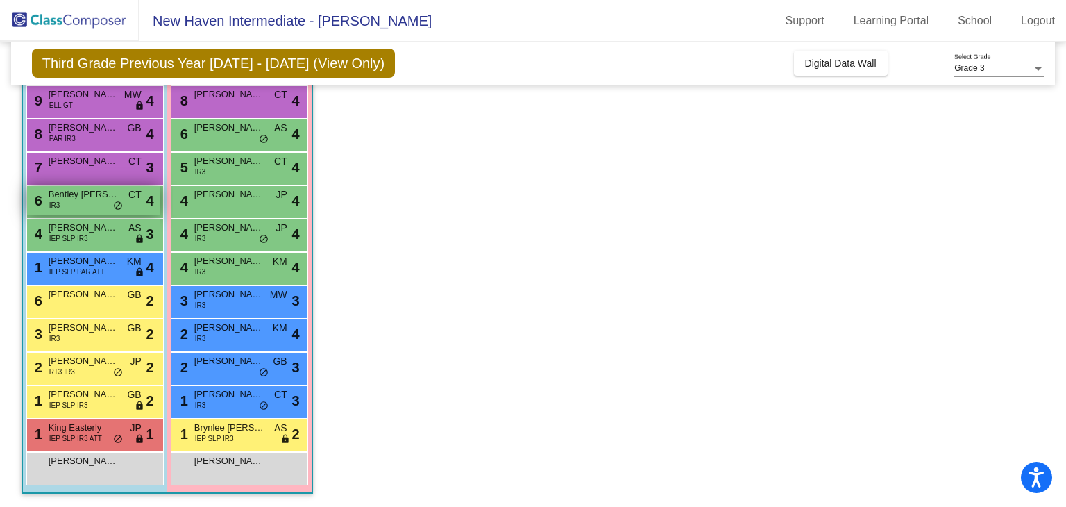
click at [69, 190] on span "Bentley [PERSON_NAME]" at bounding box center [83, 194] width 69 height 14
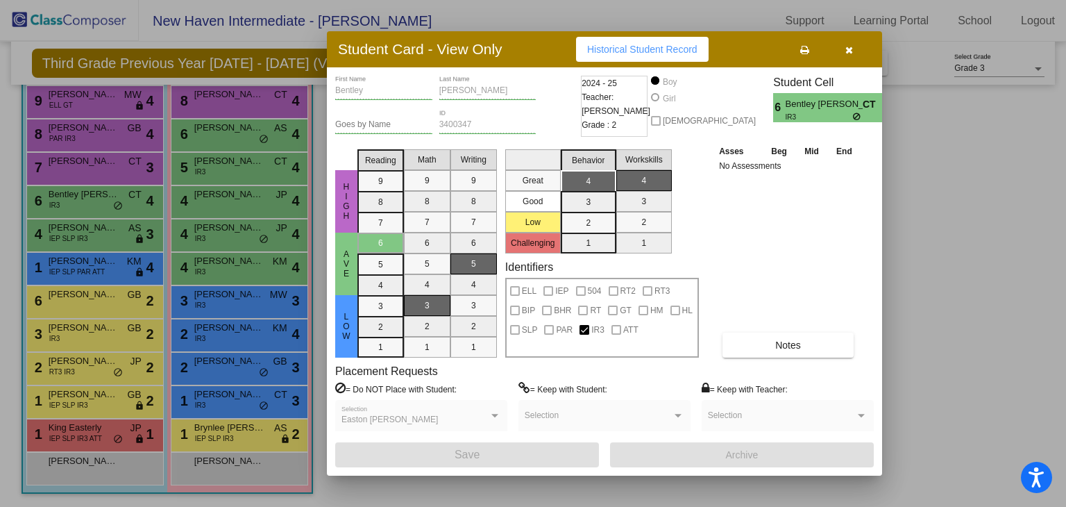
click at [852, 46] on icon "button" at bounding box center [850, 50] width 8 height 10
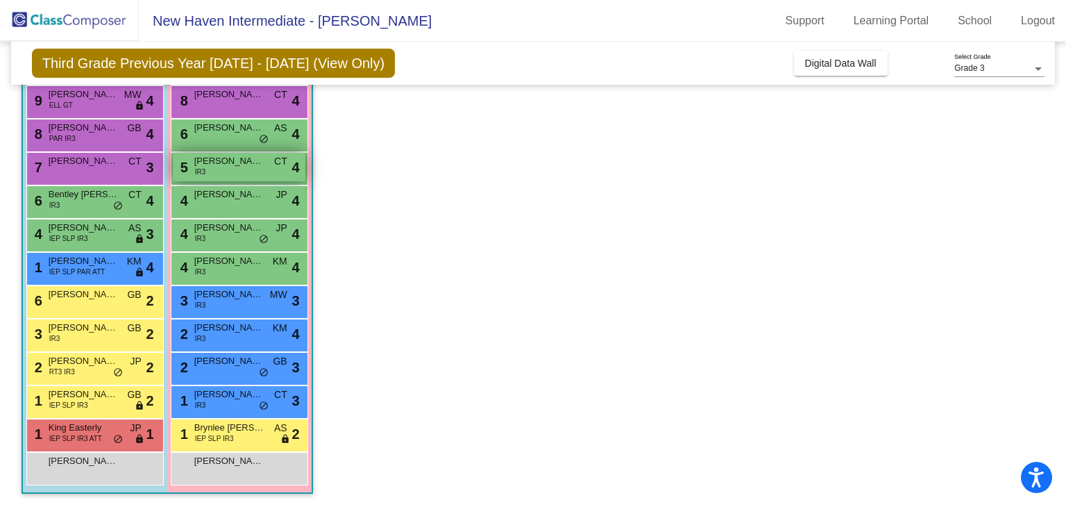
click at [272, 170] on div "5 [PERSON_NAME] IR3 CT lock do_not_disturb_alt 4" at bounding box center [239, 167] width 133 height 28
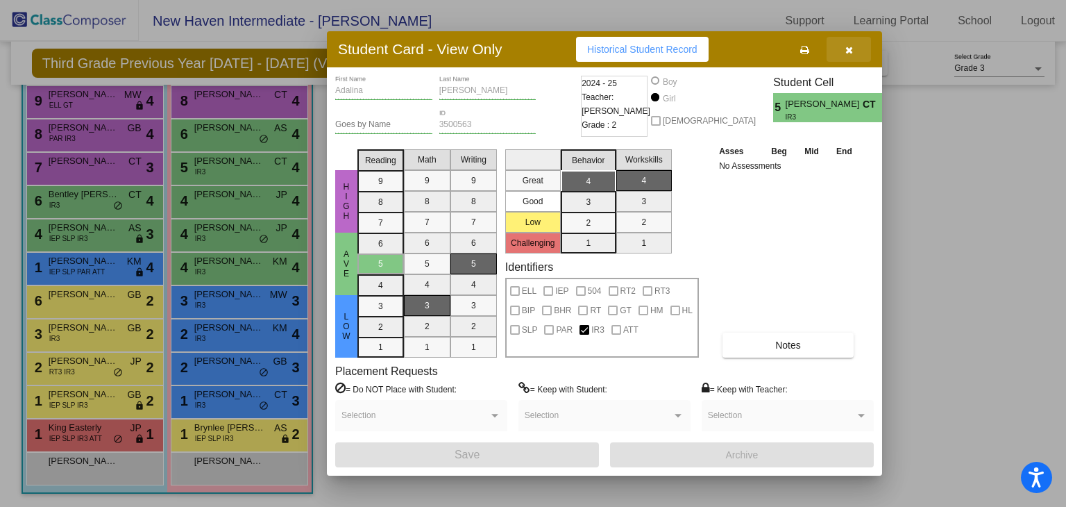
click at [855, 46] on button "button" at bounding box center [849, 49] width 44 height 25
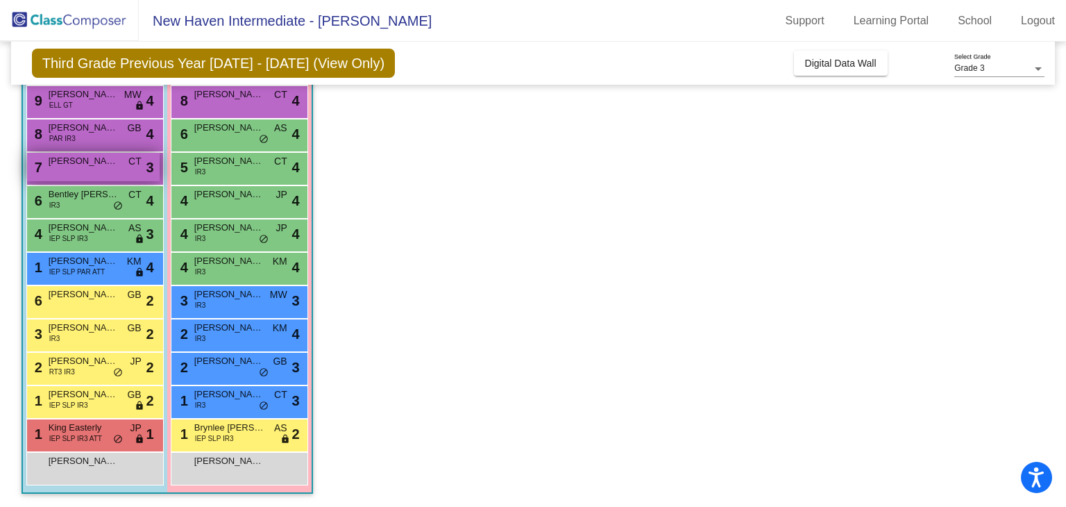
click at [106, 162] on span "[PERSON_NAME]" at bounding box center [83, 161] width 69 height 14
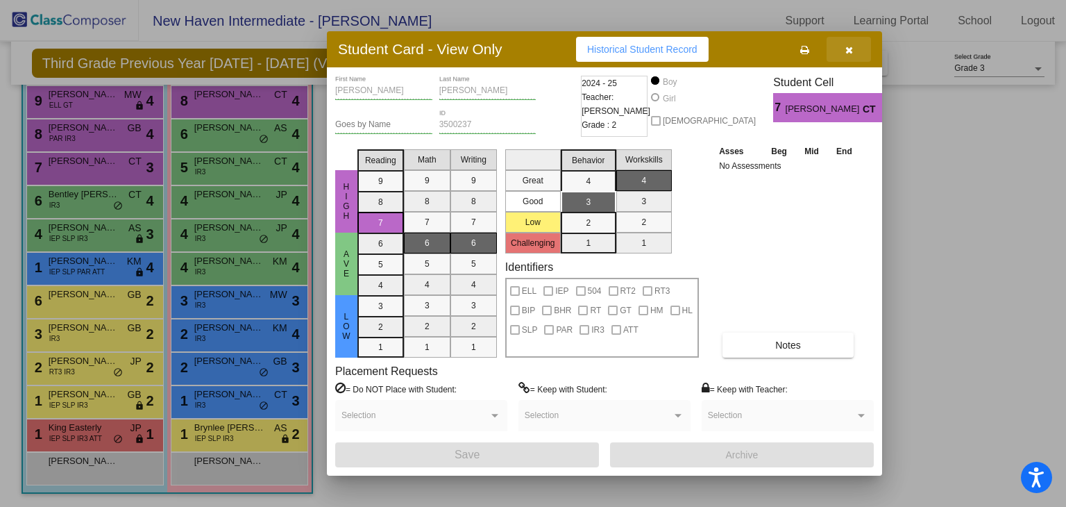
click at [853, 45] on button "button" at bounding box center [849, 49] width 44 height 25
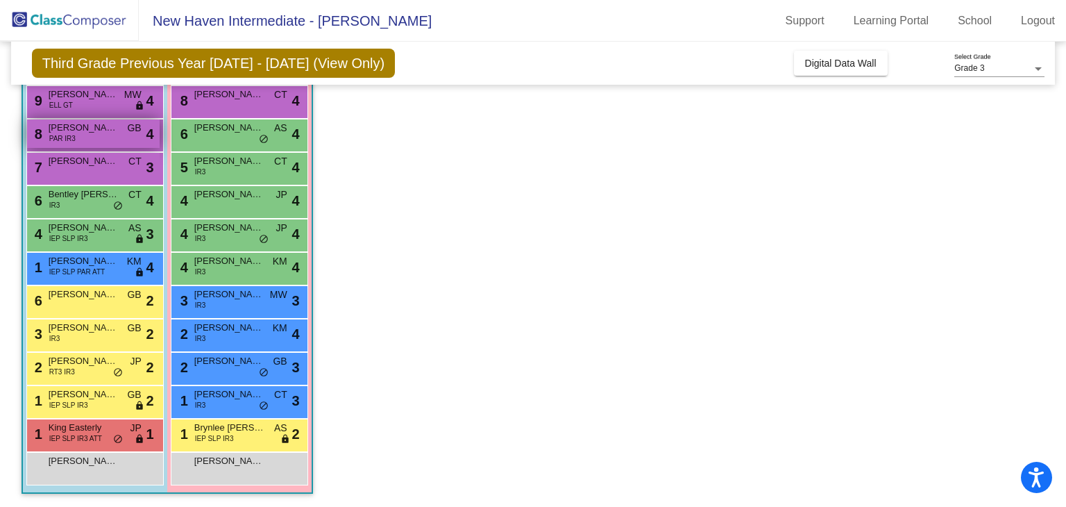
click at [135, 135] on div "8 [PERSON_NAME] PAR IR3 GB lock do_not_disturb_alt 4" at bounding box center [93, 133] width 133 height 28
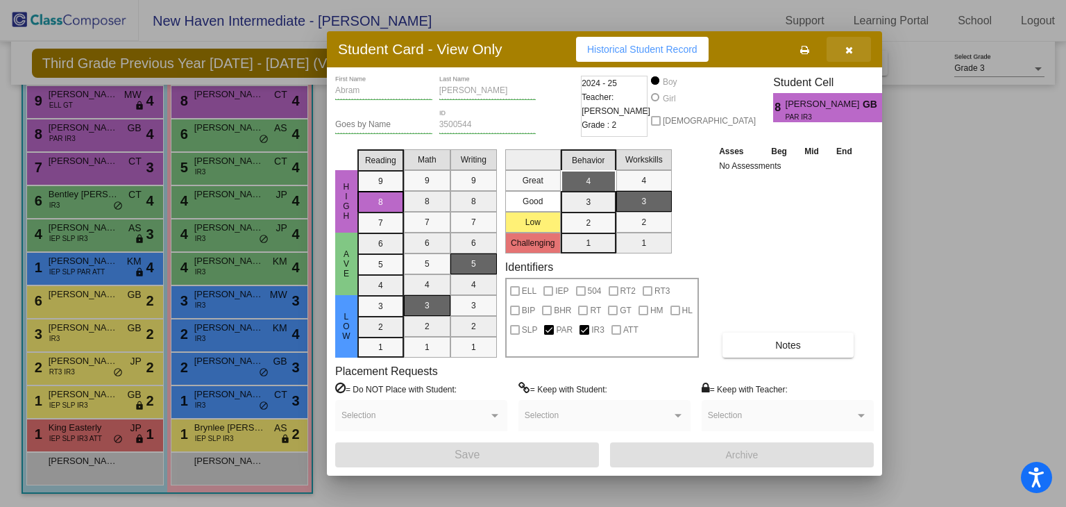
click at [859, 53] on button "button" at bounding box center [849, 49] width 44 height 25
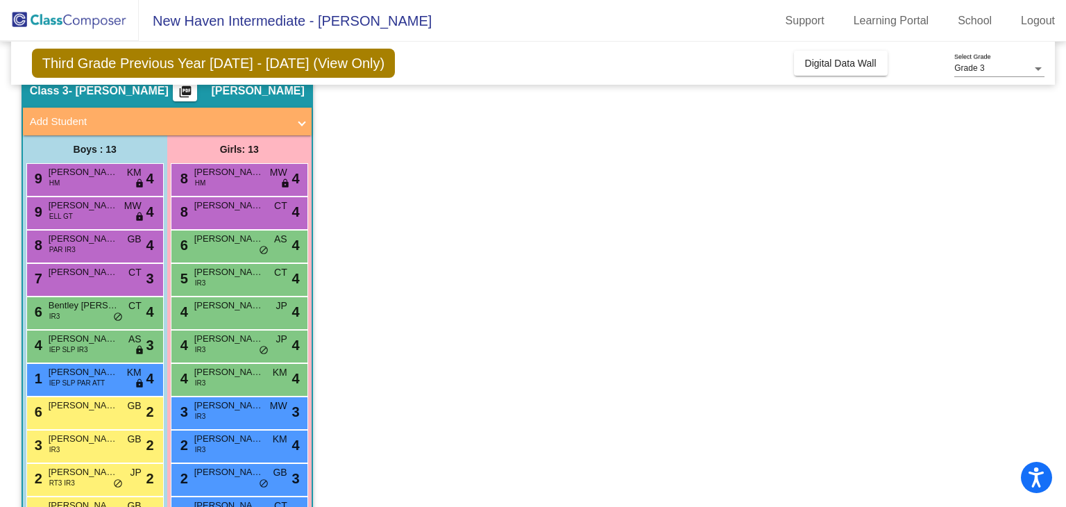
scroll to position [58, 0]
click at [89, 206] on span "[PERSON_NAME]" at bounding box center [83, 206] width 69 height 14
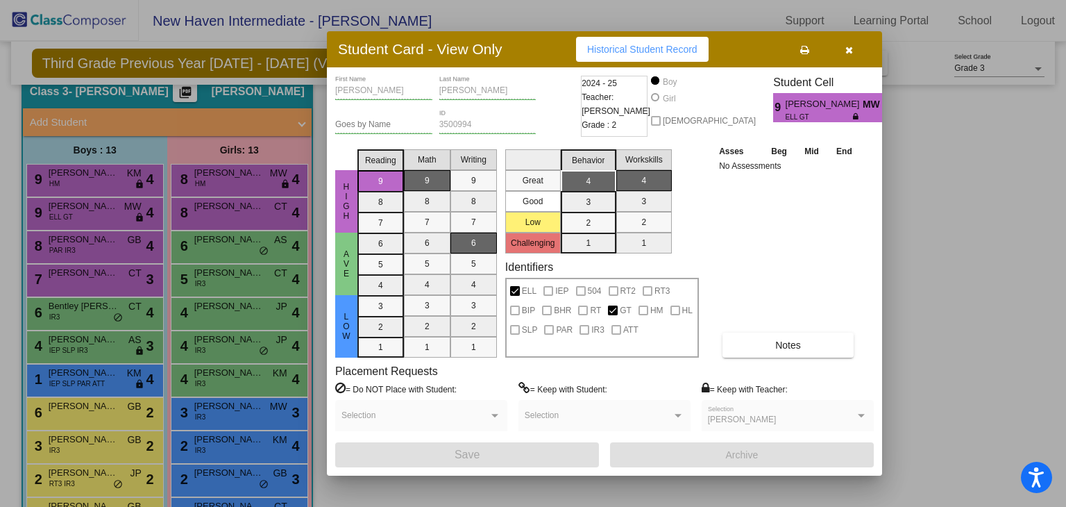
click at [481, 241] on mat-selection-list "Writing 9 8 7 6 5 4 3 2 1" at bounding box center [474, 251] width 47 height 214
click at [857, 48] on button "button" at bounding box center [849, 49] width 44 height 25
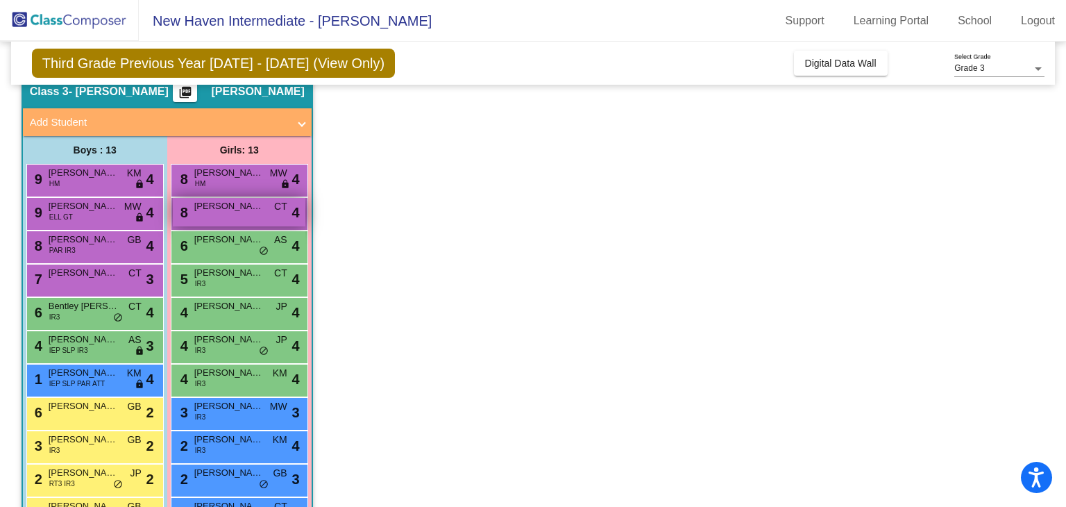
click at [211, 212] on div "8 [PERSON_NAME] CT lock do_not_disturb_alt 4" at bounding box center [239, 212] width 133 height 28
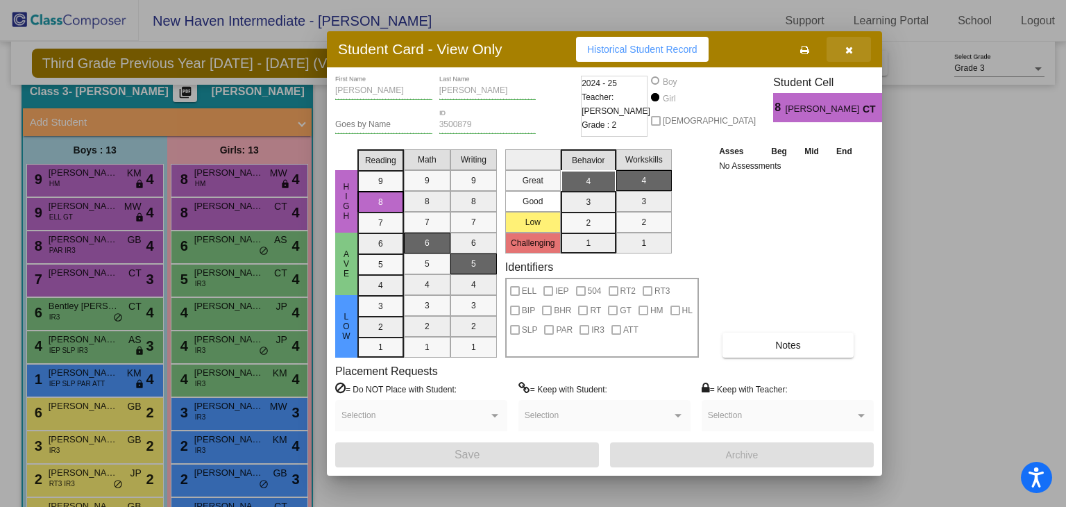
click at [855, 49] on button "button" at bounding box center [849, 49] width 44 height 25
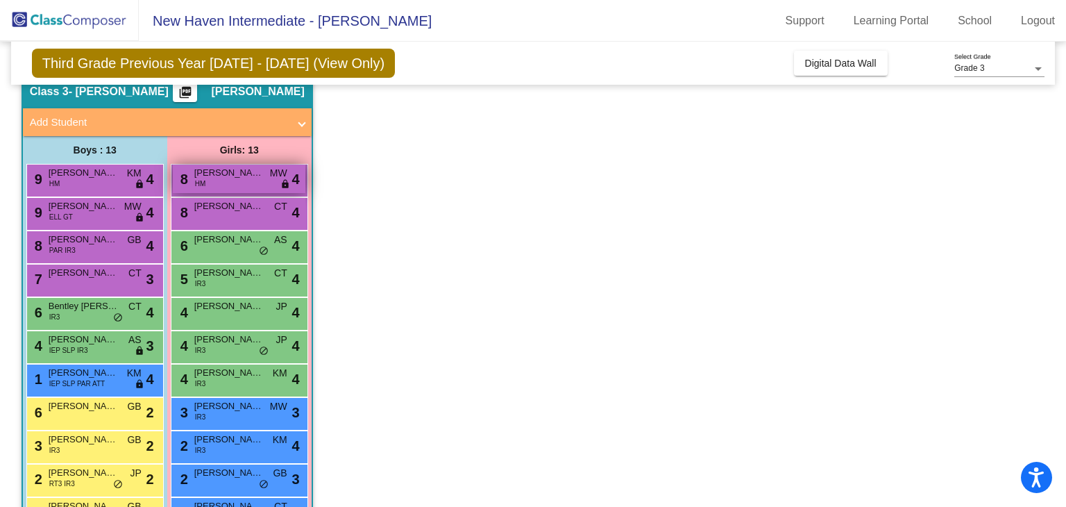
click at [240, 172] on span "[PERSON_NAME]" at bounding box center [228, 173] width 69 height 14
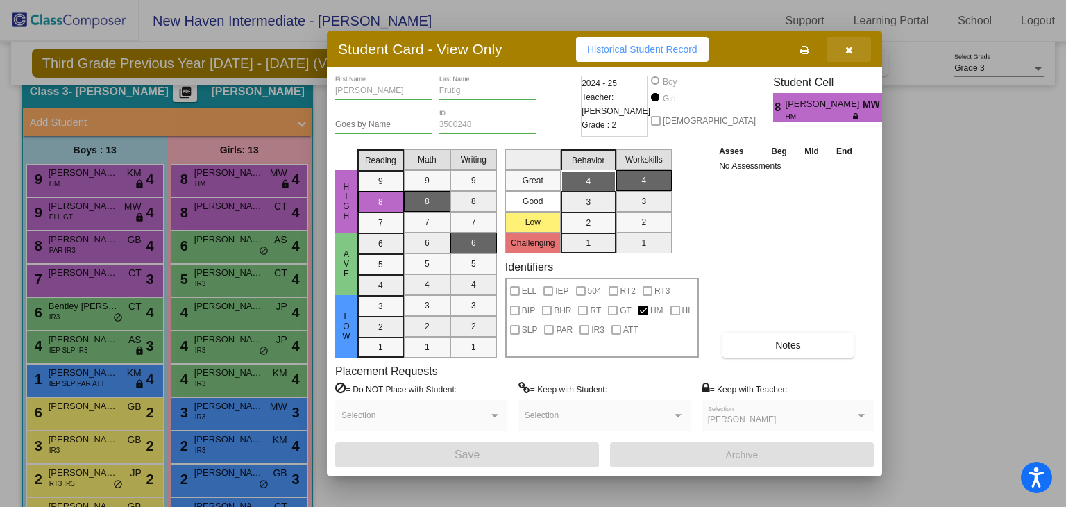
click at [855, 48] on button "button" at bounding box center [849, 49] width 44 height 25
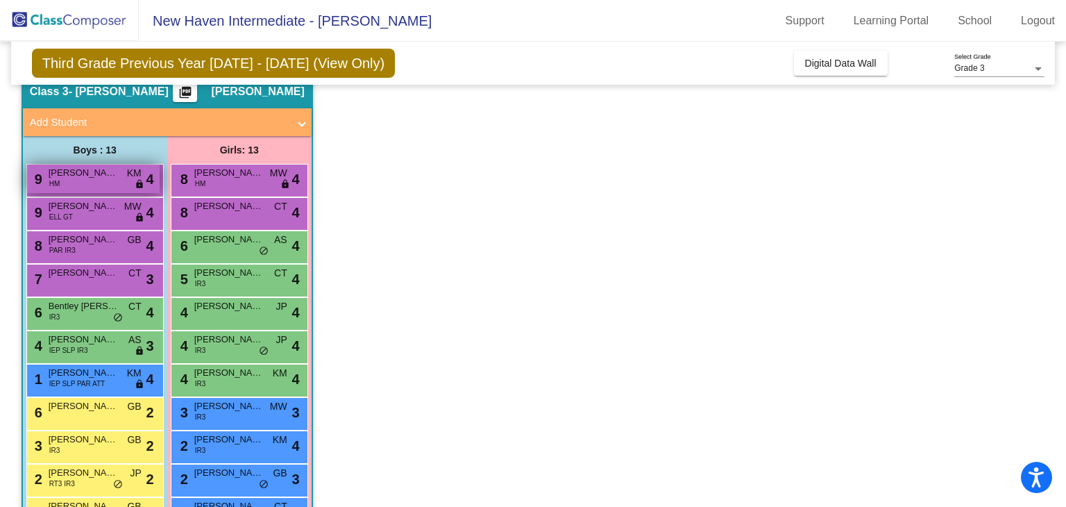
click at [122, 181] on div "9 [PERSON_NAME] HM KM lock do_not_disturb_alt 4" at bounding box center [93, 179] width 133 height 28
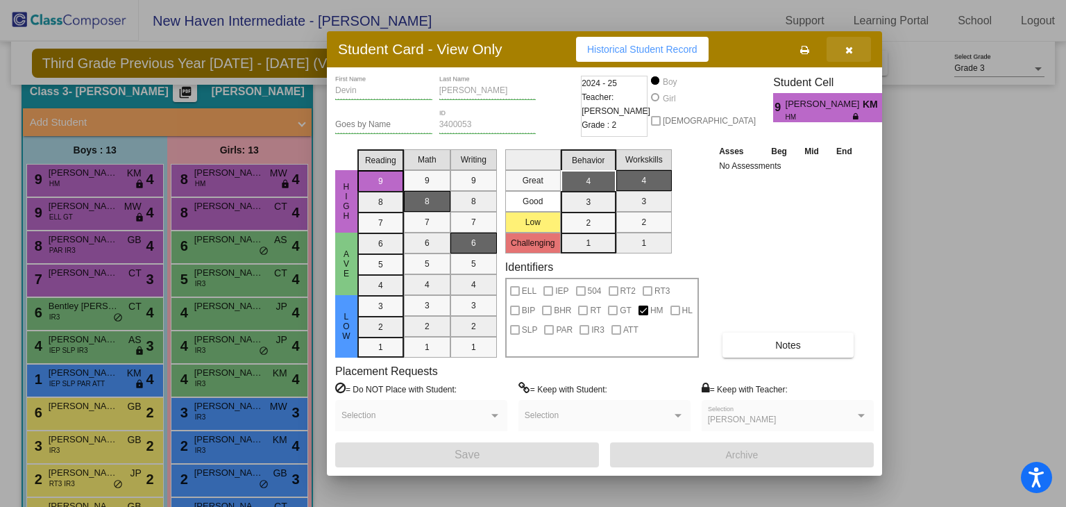
click at [859, 53] on button "button" at bounding box center [849, 49] width 44 height 25
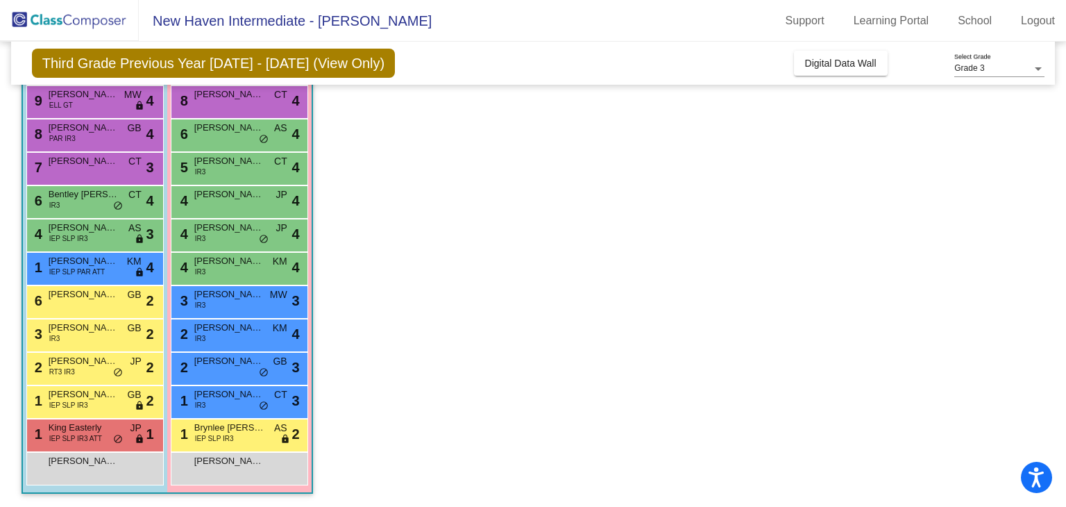
scroll to position [0, 0]
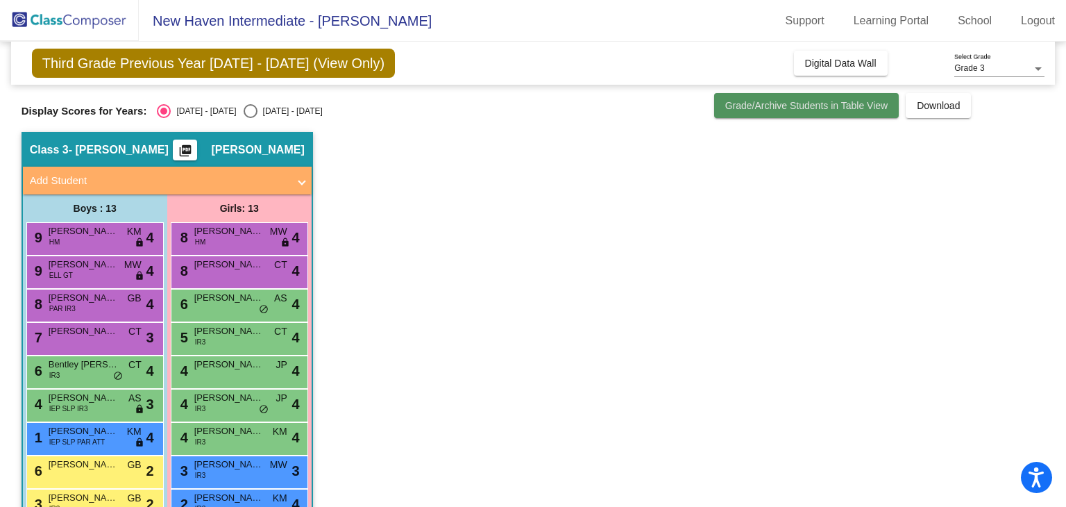
click at [741, 108] on span "Grade/Archive Students in Table View" at bounding box center [807, 105] width 163 height 11
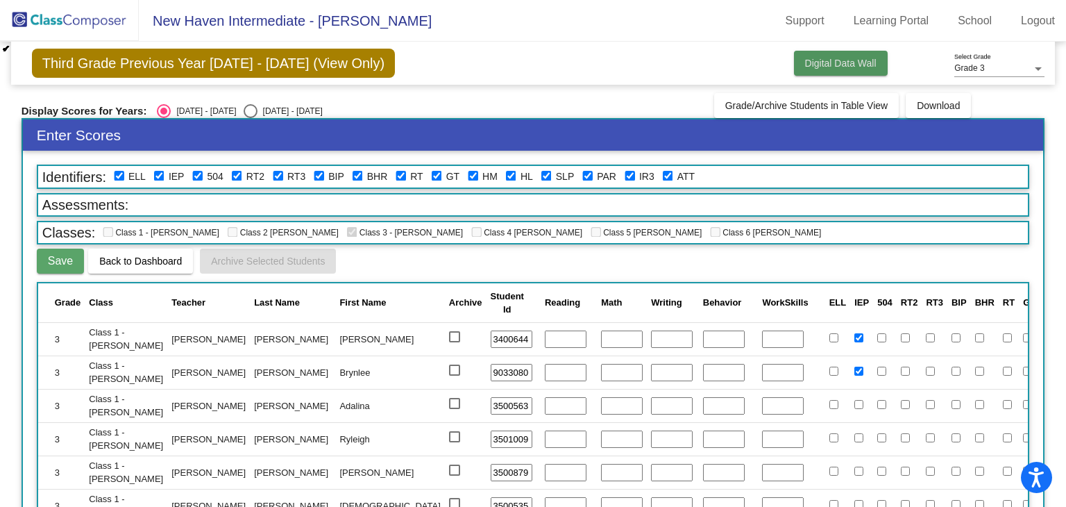
click at [805, 73] on button "Digital Data Wall" at bounding box center [841, 63] width 94 height 25
